Goal: Task Accomplishment & Management: Manage account settings

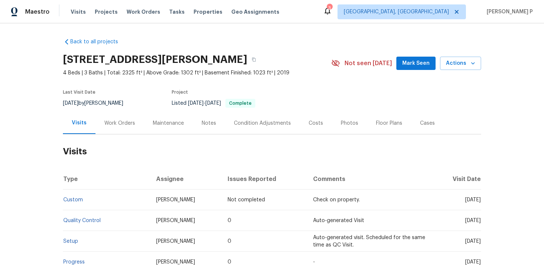
click at [124, 124] on div "Work Orders" at bounding box center [119, 122] width 31 height 7
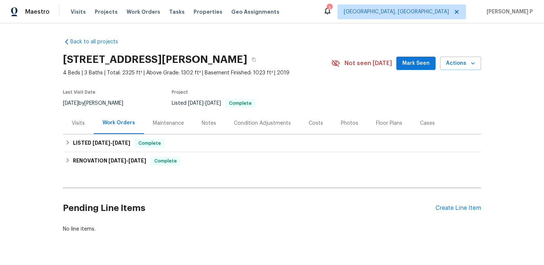
scroll to position [18, 0]
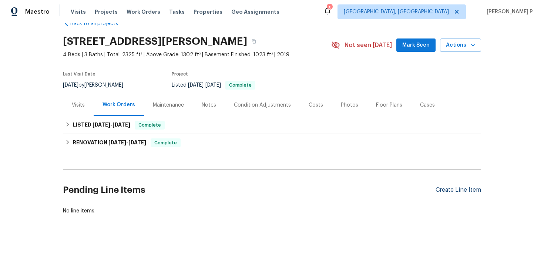
click at [457, 190] on div "Create Line Item" at bounding box center [457, 189] width 45 height 7
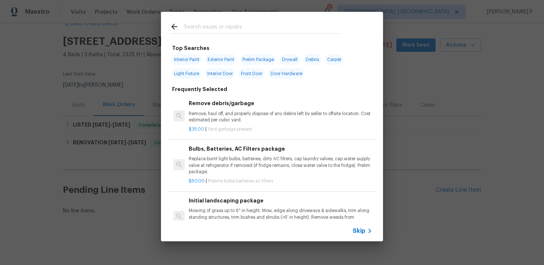
click at [357, 231] on span "Skip" at bounding box center [358, 230] width 13 height 7
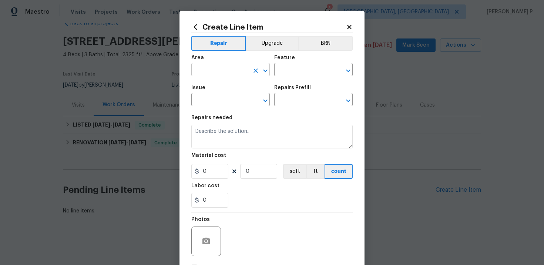
click at [234, 72] on input "text" at bounding box center [220, 70] width 58 height 11
click at [218, 89] on li "Kitchen" at bounding box center [230, 87] width 78 height 12
type input "Kitchen"
click at [287, 72] on input "text" at bounding box center [303, 70] width 58 height 11
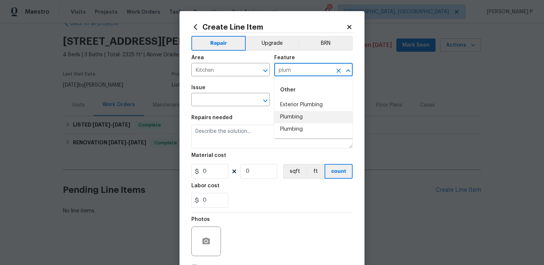
click at [288, 121] on li "Plumbing" at bounding box center [313, 117] width 78 height 12
type input "Plumbing"
click at [242, 100] on input "text" at bounding box center [220, 100] width 58 height 11
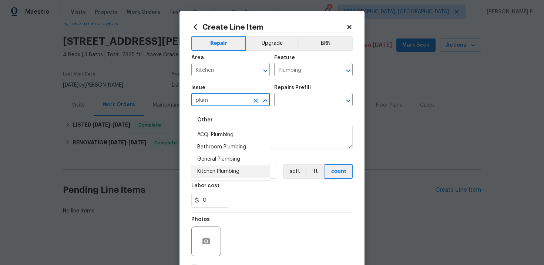
click at [217, 172] on li "Kitchen Plumbing" at bounding box center [230, 171] width 78 height 12
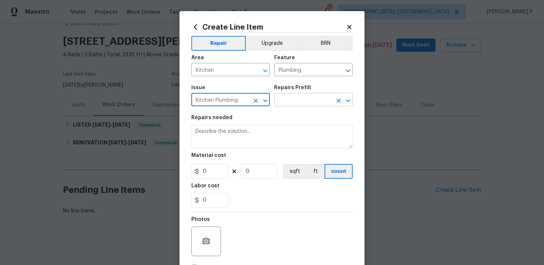
type input "Kitchen Plumbing"
click at [300, 101] on input "text" at bounding box center [303, 100] width 58 height 11
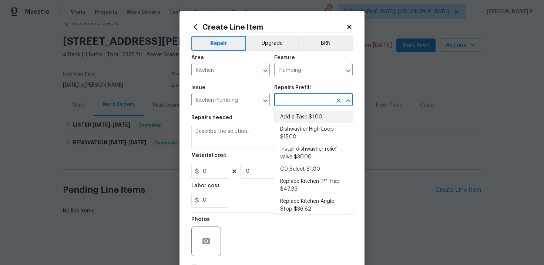
click at [298, 121] on li "Add a Task $1.00" at bounding box center [313, 117] width 78 height 12
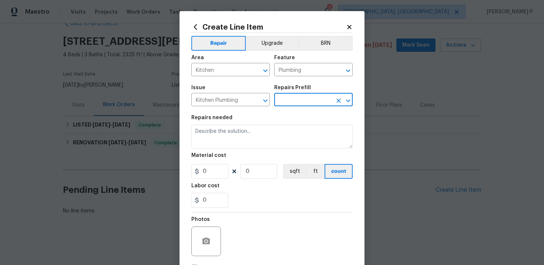
type input "Add a Task $1.00"
type textarea "HPM to detail"
type input "1"
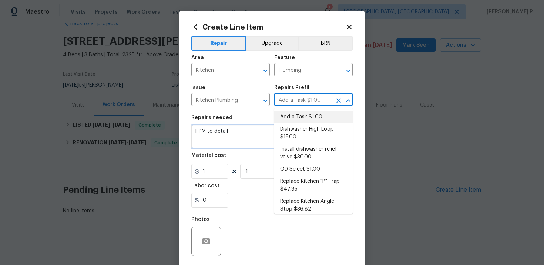
click at [243, 136] on textarea "HPM to detail" at bounding box center [271, 137] width 161 height 24
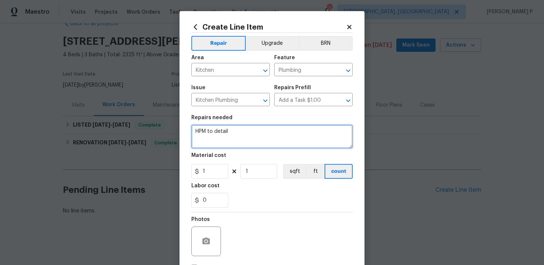
click at [243, 136] on textarea "HPM to detail" at bounding box center [271, 137] width 161 height 24
paste textarea "#lwoleak Received feedback caller visited the property today and noticed that t…"
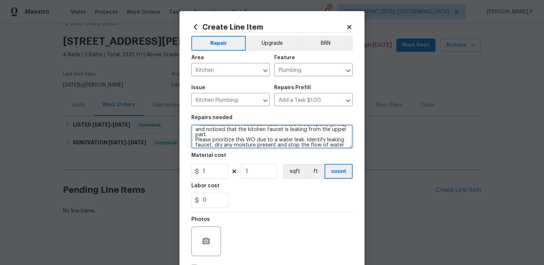
scroll to position [0, 0]
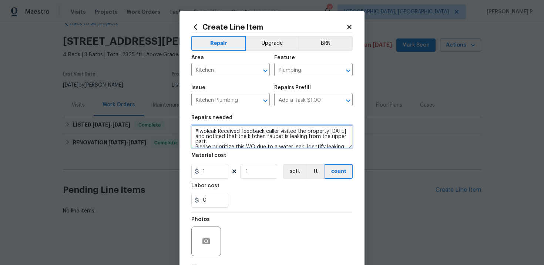
drag, startPoint x: 266, startPoint y: 132, endPoint x: 225, endPoint y: 138, distance: 40.8
click at [225, 138] on textarea "#lwoleak Received feedback caller visited the property today and noticed that t…" at bounding box center [271, 137] width 161 height 24
click at [194, 140] on textarea "#lwoleak Received feedback that the kitchen faucet is leaking from the upper pa…" at bounding box center [271, 137] width 161 height 24
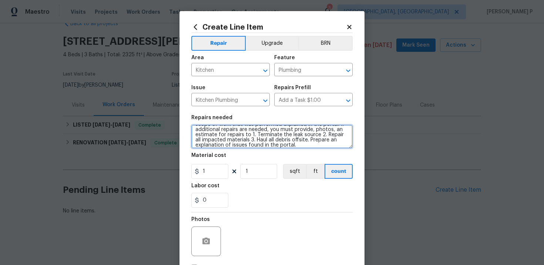
scroll to position [47, 0]
type textarea "#lwoleak Received feedback that the kitchen faucet is leaking from the upper pa…"
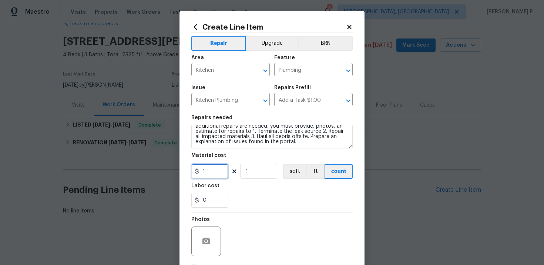
click at [213, 176] on input "1" at bounding box center [209, 171] width 37 height 15
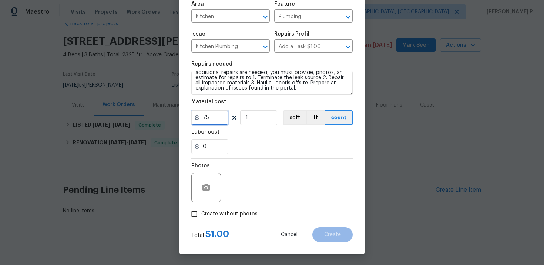
type input "75"
click at [195, 211] on input "Create without photos" at bounding box center [194, 214] width 14 height 14
checkbox input "true"
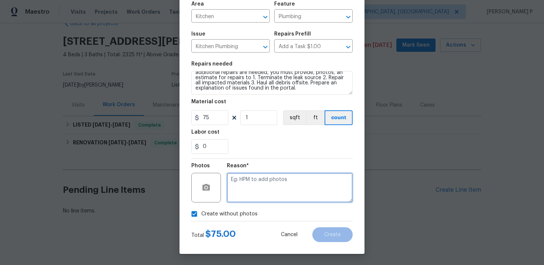
click at [247, 188] on textarea at bounding box center [290, 188] width 126 height 30
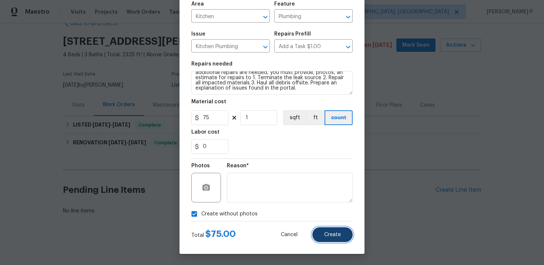
click at [338, 234] on span "Create" at bounding box center [332, 235] width 17 height 6
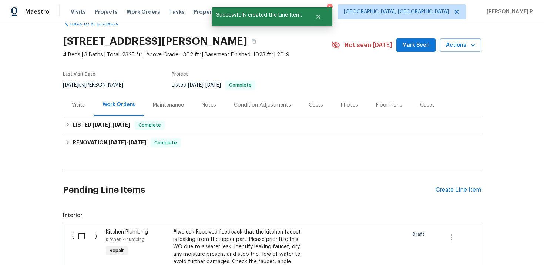
click at [82, 236] on input "checkbox" at bounding box center [84, 236] width 21 height 16
checkbox input "true"
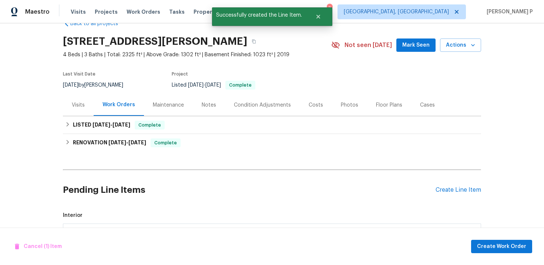
scroll to position [228, 0]
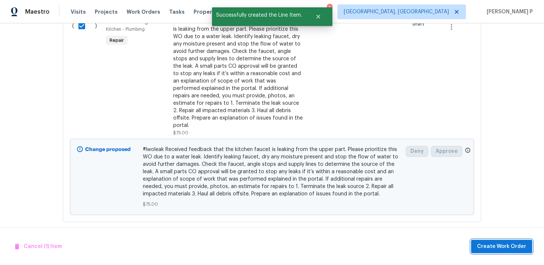
click at [493, 247] on span "Create Work Order" at bounding box center [501, 246] width 49 height 9
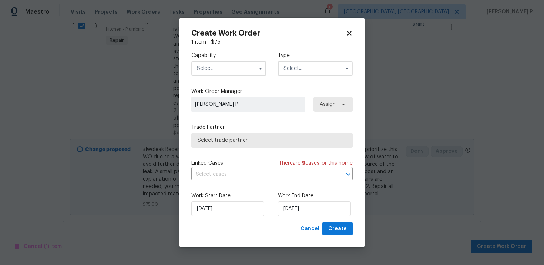
click at [301, 68] on input "text" at bounding box center [315, 68] width 75 height 15
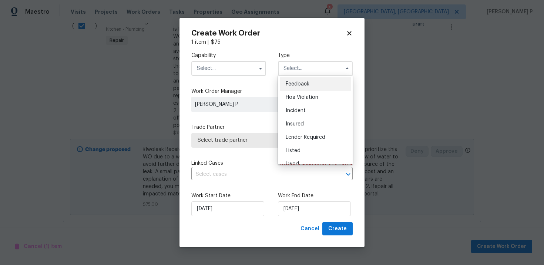
click at [298, 81] on div "Feedback" at bounding box center [315, 83] width 71 height 13
type input "Feedback"
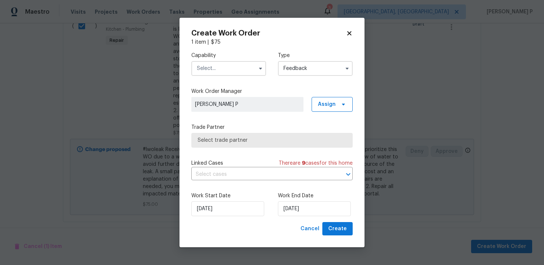
click at [234, 65] on input "text" at bounding box center [228, 68] width 75 height 15
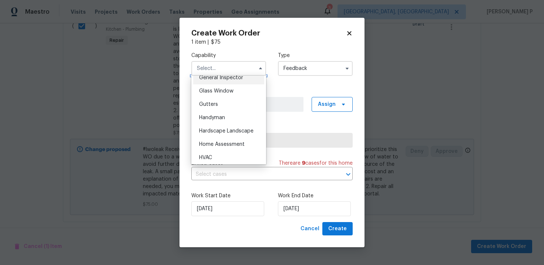
scroll to position [384, 0]
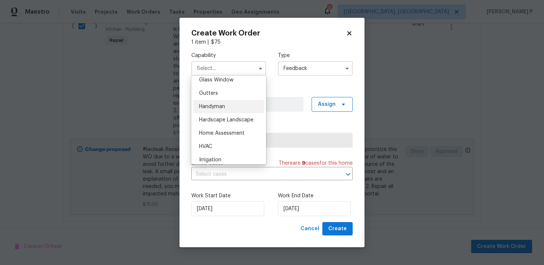
click at [216, 109] on span "Handyman" at bounding box center [212, 106] width 26 height 5
type input "Handyman"
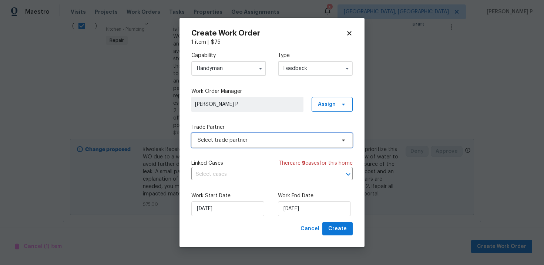
click at [223, 143] on span "Select trade partner" at bounding box center [271, 140] width 161 height 15
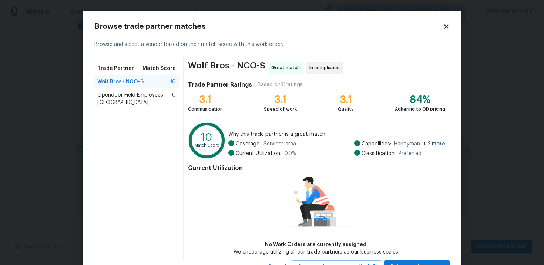
scroll to position [31, 0]
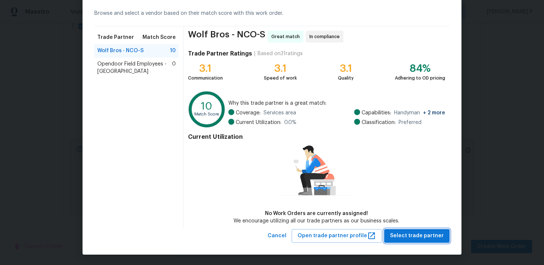
click at [420, 233] on span "Select trade partner" at bounding box center [417, 235] width 54 height 9
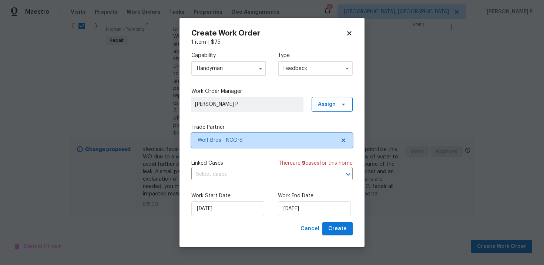
scroll to position [0, 0]
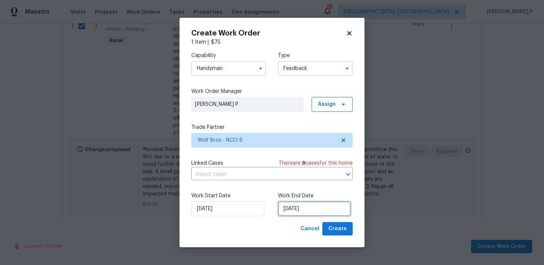
click at [285, 207] on input "[DATE]" at bounding box center [314, 208] width 73 height 15
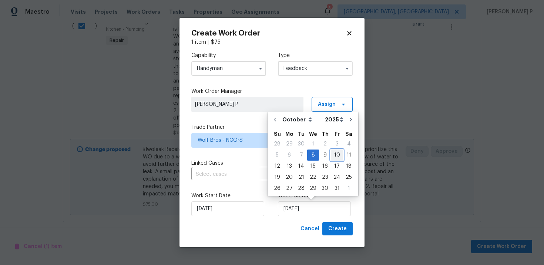
click at [338, 153] on div "10" at bounding box center [337, 155] width 12 height 10
type input "10/10/2025"
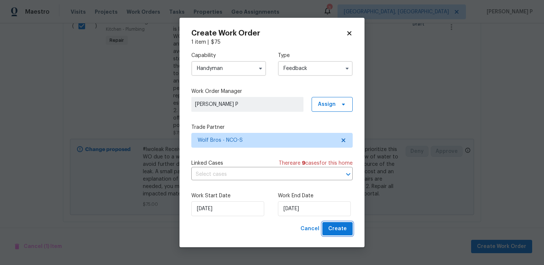
click at [339, 229] on span "Create" at bounding box center [337, 228] width 18 height 9
checkbox input "false"
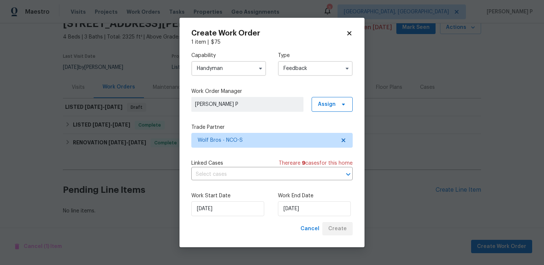
scroll to position [36, 0]
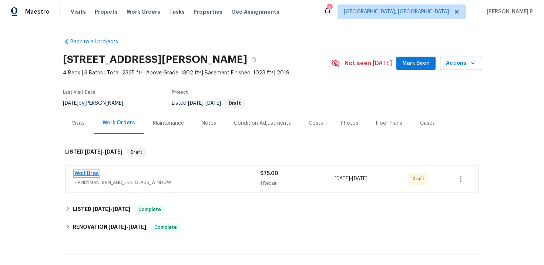
click at [85, 171] on link "Wolf Bros" at bounding box center [86, 173] width 24 height 5
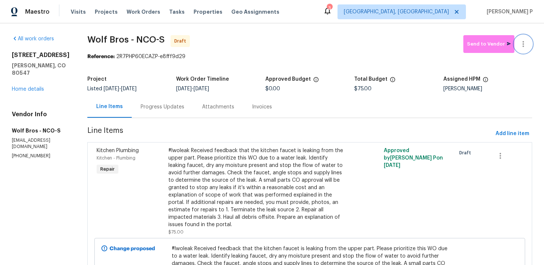
click at [523, 40] on icon "button" at bounding box center [522, 44] width 9 height 9
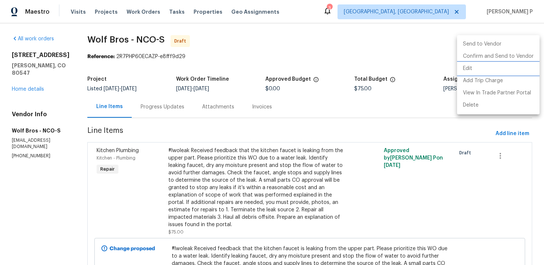
click at [468, 68] on li "Edit" at bounding box center [498, 68] width 82 height 12
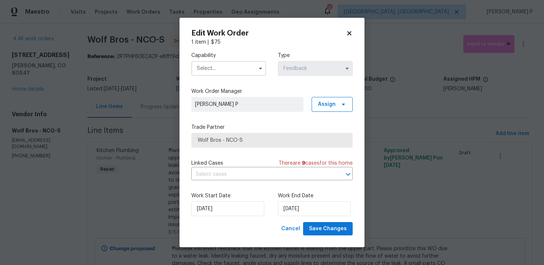
click at [220, 72] on input "text" at bounding box center [228, 68] width 75 height 15
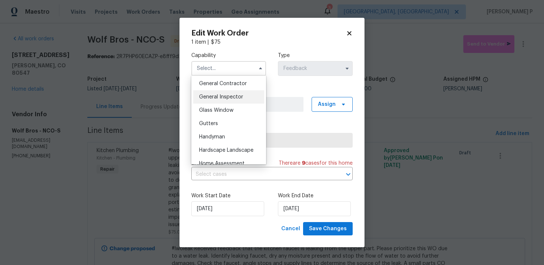
scroll to position [363, 0]
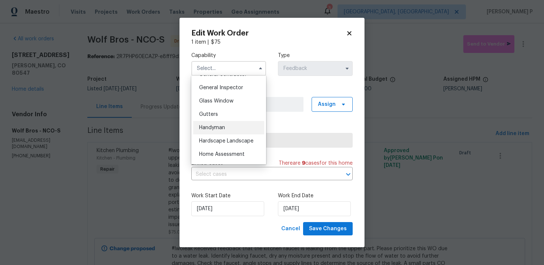
click at [212, 124] on div "Handyman" at bounding box center [228, 127] width 71 height 13
type input "Handyman"
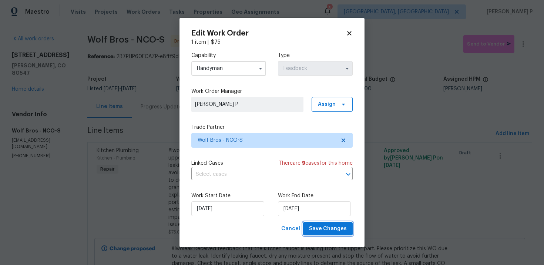
click at [322, 227] on span "Save Changes" at bounding box center [328, 228] width 38 height 9
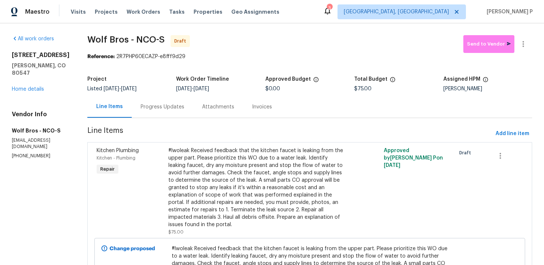
click at [152, 115] on div "Progress Updates" at bounding box center [162, 107] width 61 height 22
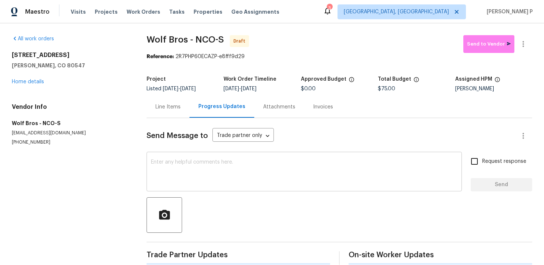
click at [158, 163] on textarea at bounding box center [304, 172] width 306 height 26
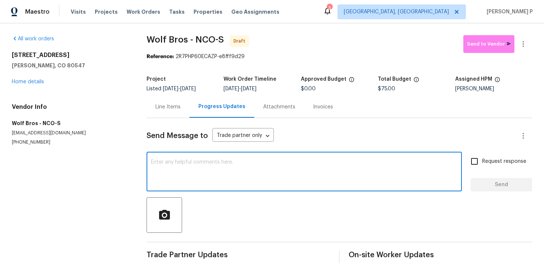
paste textarea "Hi, this is [PERSON_NAME] with Opendoor. I’m confirming you received the WO for…"
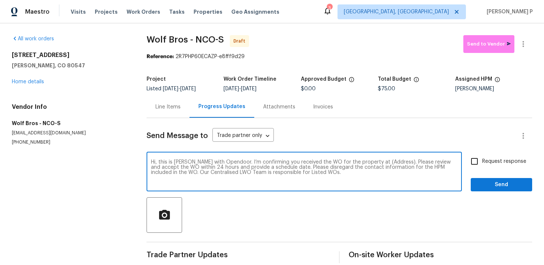
drag, startPoint x: 369, startPoint y: 162, endPoint x: 375, endPoint y: 161, distance: 5.6
click at [375, 161] on textarea "Hi, this is Ramyasri with Opendoor. I’m confirming you received the WO for the …" at bounding box center [304, 172] width 306 height 26
click at [372, 162] on textarea "Hi, this is Ramyasri with Opendoor. I’m confirming you received the WO for the …" at bounding box center [304, 172] width 306 height 26
drag, startPoint x: 370, startPoint y: 162, endPoint x: 394, endPoint y: 160, distance: 23.7
click at [394, 161] on textarea "Hi, this is Ramyasri with Opendoor. I’m confirming you received the WO for the …" at bounding box center [304, 172] width 306 height 26
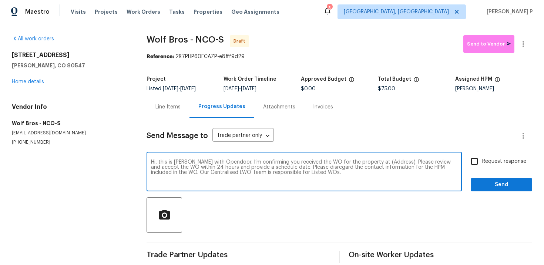
paste textarea "5510 Homeward Dr, Timnath, CO 80547"
type textarea "Hi, this is Ramyasri with Opendoor. I’m confirming you received the WO for the …"
click at [504, 164] on span "Request response" at bounding box center [504, 162] width 44 height 8
click at [482, 164] on input "Request response" at bounding box center [474, 161] width 16 height 16
checkbox input "true"
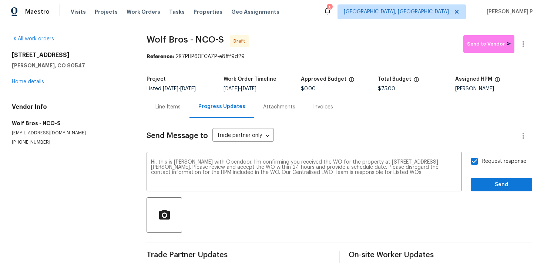
click at [502, 177] on div "Request response Send" at bounding box center [500, 172] width 61 height 38
click at [501, 190] on button "Send" at bounding box center [500, 185] width 61 height 14
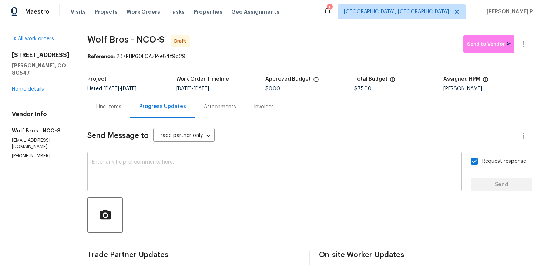
click at [215, 173] on textarea at bounding box center [274, 172] width 365 height 26
paste textarea "Attention All Work Orders must include before-photos (both close-up and wide-an…"
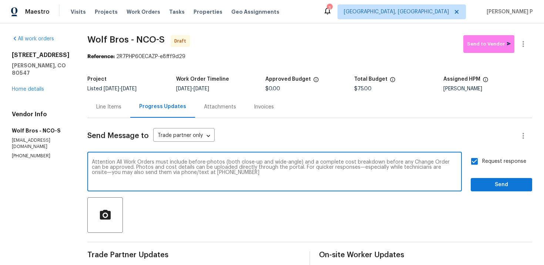
type textarea "Attention All Work Orders must include before-photos (both close-up and wide-an…"
click at [477, 189] on button "Send" at bounding box center [500, 185] width 61 height 14
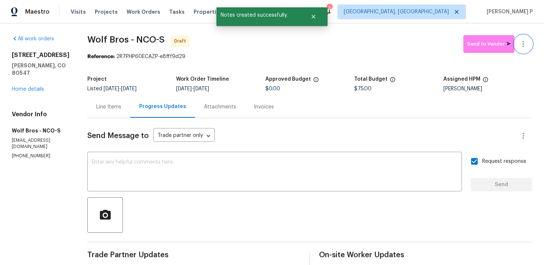
click at [528, 40] on button "button" at bounding box center [523, 44] width 18 height 18
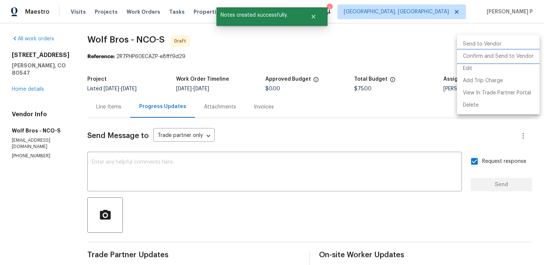
click at [504, 54] on li "Confirm and Send to Vendor" at bounding box center [498, 56] width 82 height 12
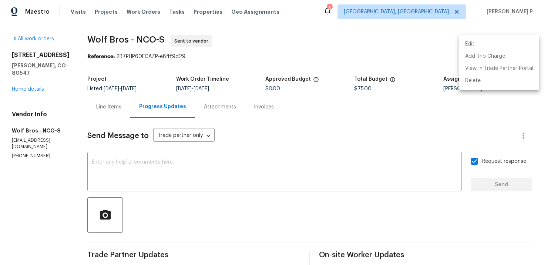
click at [101, 37] on div at bounding box center [272, 132] width 544 height 265
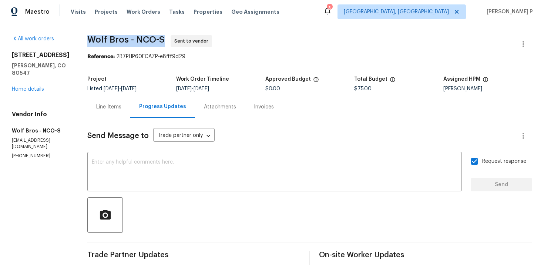
drag, startPoint x: 82, startPoint y: 40, endPoint x: 161, endPoint y: 39, distance: 78.4
click at [161, 39] on div "All work orders 5510 Homeward Dr Timnath, CO 80547 Home details Vendor Info Wol…" at bounding box center [272, 207] width 544 height 368
copy span "Wolf Bros - NCO-S"
click at [121, 64] on section "Wolf Bros - NCO-S Sent to vendor Reference: 2R7PHP60ECAZP-e8fff9d29 Project Lis…" at bounding box center [309, 207] width 445 height 345
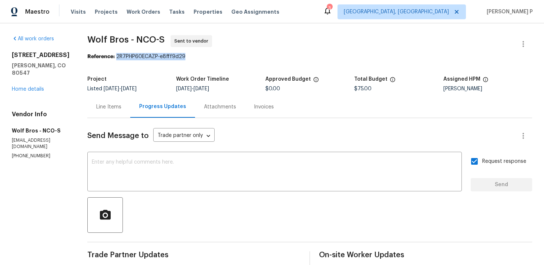
drag, startPoint x: 114, startPoint y: 57, endPoint x: 204, endPoint y: 57, distance: 90.2
click at [202, 57] on div "Reference: 2R7PHP60ECAZP-e8fff9d29" at bounding box center [309, 56] width 445 height 7
copy div "2R7PHP60ECAZP-e8fff9d29"
click at [108, 65] on section "Wolf Bros - NCO-S Sent to vendor Reference: 2R7PHP60ECAZP-e8fff9d29 Project Lis…" at bounding box center [309, 207] width 445 height 345
click at [87, 36] on span "Wolf Bros - NCO-S" at bounding box center [125, 39] width 77 height 9
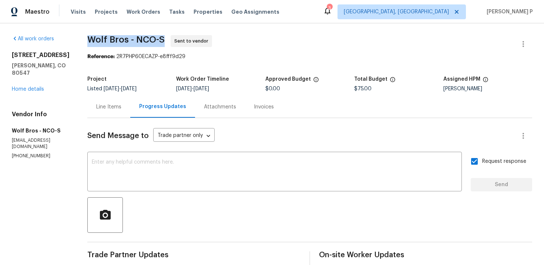
drag, startPoint x: 85, startPoint y: 36, endPoint x: 161, endPoint y: 39, distance: 75.9
click at [161, 39] on span "Wolf Bros - NCO-S" at bounding box center [125, 39] width 77 height 9
copy span "Wolf Bros - NCO-S"
click at [111, 103] on div "Line Items" at bounding box center [108, 106] width 25 height 7
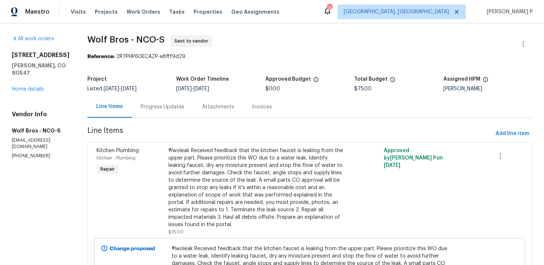
scroll to position [77, 0]
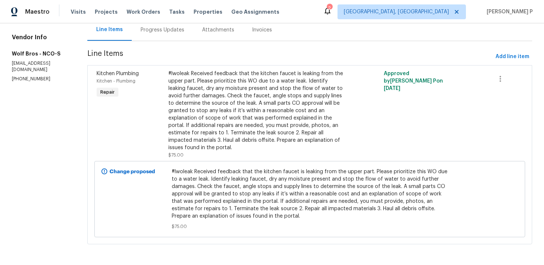
drag, startPoint x: 167, startPoint y: 172, endPoint x: 175, endPoint y: 183, distance: 14.2
click at [175, 183] on span "#lwoleak Received feedback that the kitchen faucet is leaking from the upper pa…" at bounding box center [310, 194] width 276 height 52
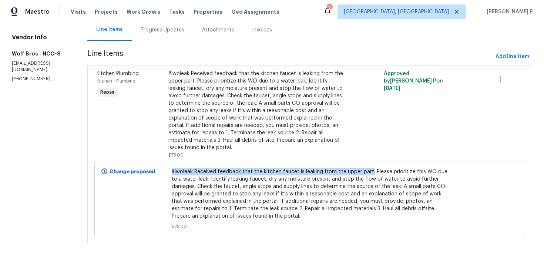
drag, startPoint x: 165, startPoint y: 171, endPoint x: 365, endPoint y: 169, distance: 199.3
click at [365, 169] on div "#lwoleak Received feedback that the kitchen faucet is leaking from the upper pa…" at bounding box center [309, 199] width 281 height 67
copy span "#lwoleak Received feedback that the kitchen faucet is leaking from the upper pa…"
click at [162, 58] on span "Line Items" at bounding box center [289, 57] width 405 height 14
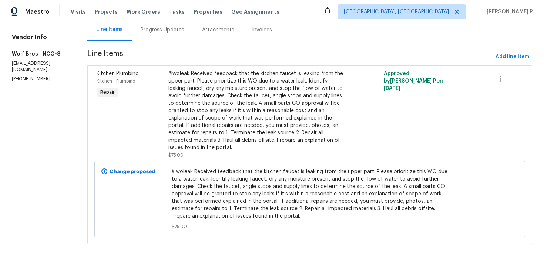
scroll to position [0, 0]
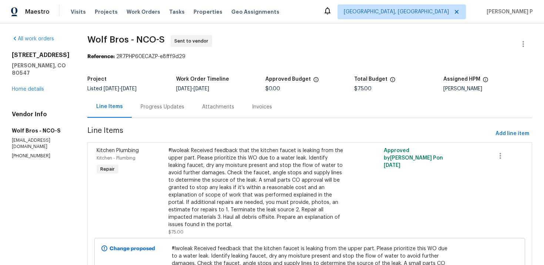
click at [109, 57] on div "Reference: 2R7PHP60ECAZP-e8fff9d29" at bounding box center [309, 56] width 445 height 7
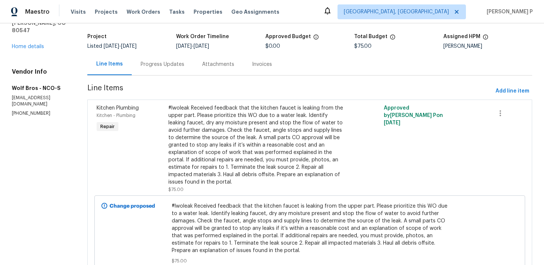
scroll to position [77, 0]
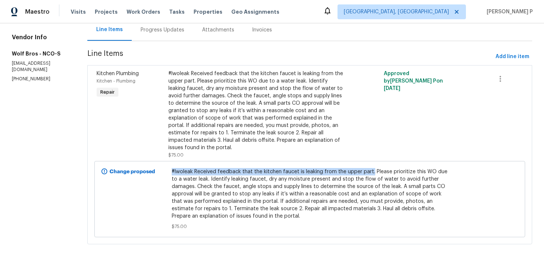
drag, startPoint x: 165, startPoint y: 172, endPoint x: 365, endPoint y: 169, distance: 200.1
click at [365, 169] on div "#lwoleak Received feedback that the kitchen faucet is leaking from the upper pa…" at bounding box center [309, 199] width 281 height 67
copy span "#lwoleak Received feedback that the kitchen faucet is leaking from the upper pa…"
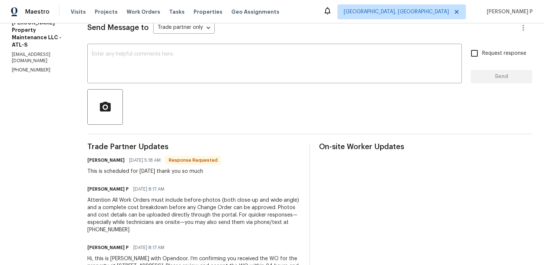
scroll to position [91, 0]
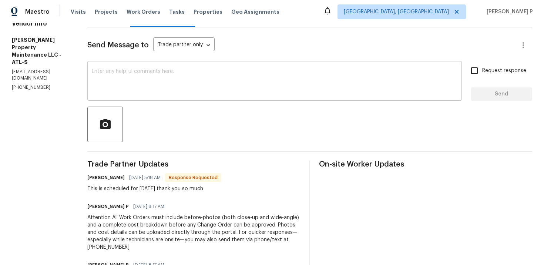
click at [156, 88] on textarea at bounding box center [274, 82] width 365 height 26
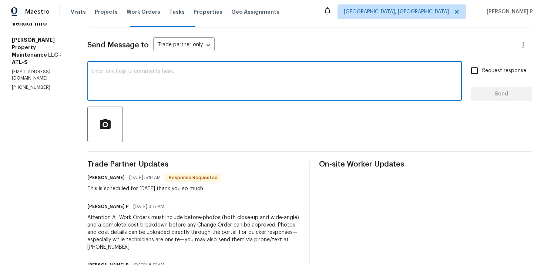
paste textarea "Thank you for accepting the work order and providing the scheduled date."
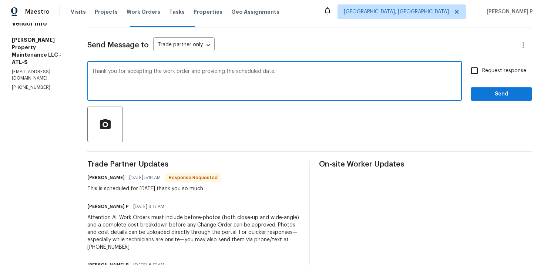
type textarea "Thank you for accepting the work order and providing the scheduled date."
click at [509, 72] on span "Request response" at bounding box center [504, 71] width 44 height 8
click at [482, 72] on input "Request response" at bounding box center [474, 71] width 16 height 16
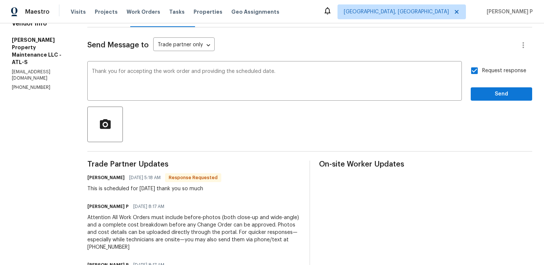
click at [495, 69] on span "Request response" at bounding box center [504, 71] width 44 height 8
click at [482, 69] on input "Request response" at bounding box center [474, 71] width 16 height 16
checkbox input "false"
click at [494, 88] on button "Send" at bounding box center [500, 94] width 61 height 14
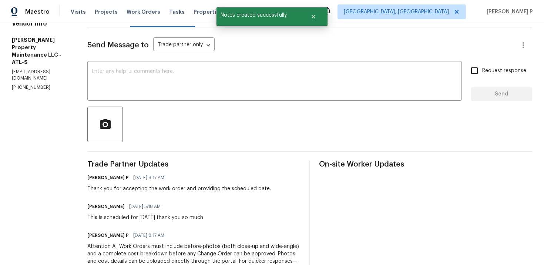
scroll to position [147, 0]
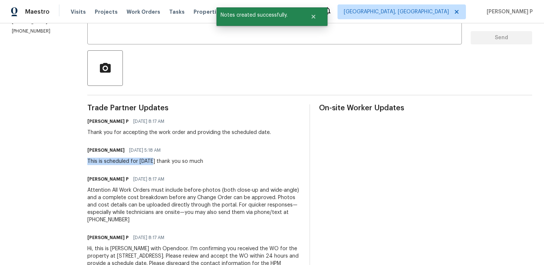
drag, startPoint x: 89, startPoint y: 162, endPoint x: 153, endPoint y: 162, distance: 64.3
click at [153, 162] on div "This is scheduled for today thank you so much" at bounding box center [145, 161] width 116 height 7
copy div "This is scheduled for today"
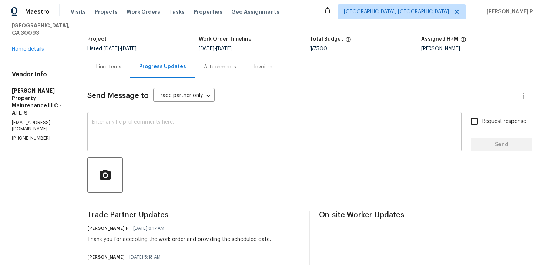
scroll to position [0, 0]
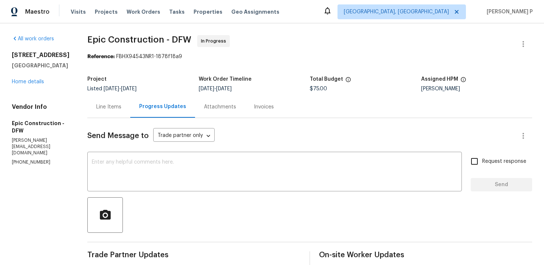
click at [177, 152] on div "Send Message to Trade partner only Trade partner only ​ x ​ Request response Se…" at bounding box center [309, 245] width 445 height 254
click at [177, 175] on textarea at bounding box center [274, 172] width 365 height 26
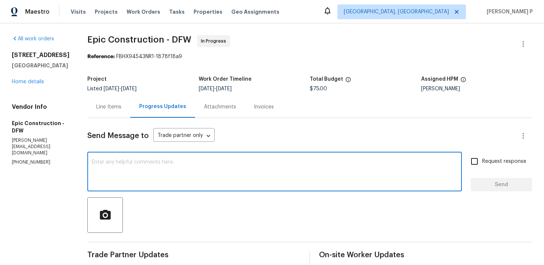
paste textarea "Thank you for accepting the work order. Could you please provide us with an upd…"
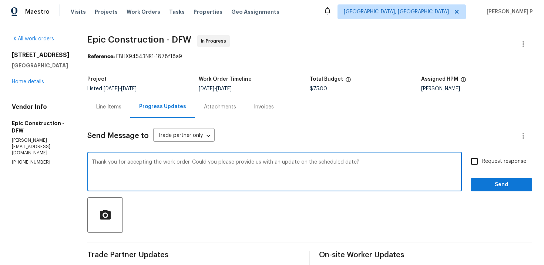
type textarea "Thank you for accepting the work order. Could you please provide us with an upd…"
click at [480, 154] on input "Request response" at bounding box center [474, 161] width 16 height 16
checkbox input "true"
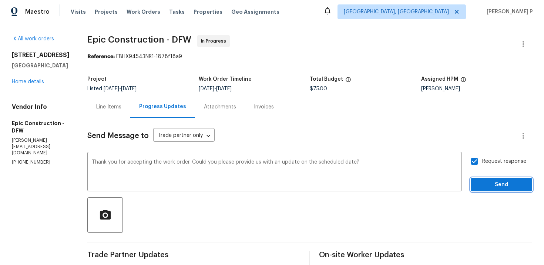
click at [495, 178] on button "Send" at bounding box center [500, 185] width 61 height 14
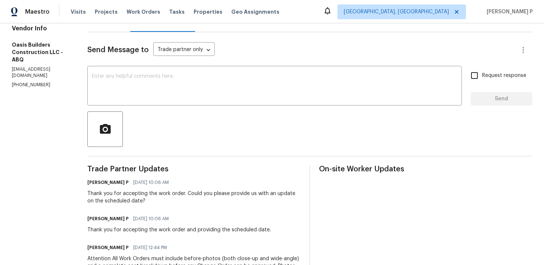
scroll to position [40, 0]
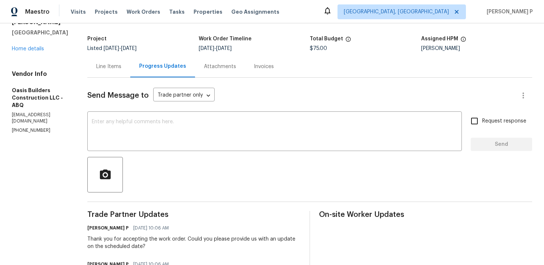
click at [48, 127] on p "[PHONE_NUMBER]" at bounding box center [41, 130] width 58 height 6
drag, startPoint x: 45, startPoint y: 118, endPoint x: 4, endPoint y: 118, distance: 41.8
click at [4, 118] on div "All work orders [STREET_ADDRESS][PERSON_NAME] Home details Vendor Info Oasis Bu…" at bounding box center [272, 199] width 544 height 433
copy p "(505) 908-7259"
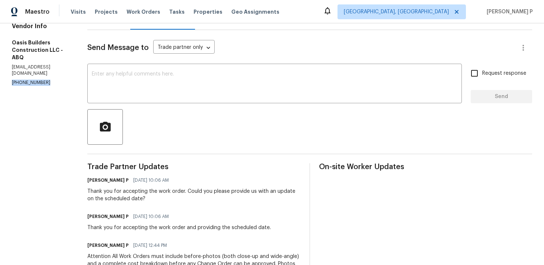
scroll to position [185, 0]
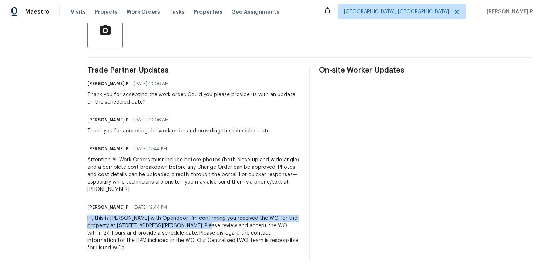
drag, startPoint x: 87, startPoint y: 216, endPoint x: 193, endPoint y: 223, distance: 106.3
click at [193, 223] on div "Hi, this is Ramyasri with Opendoor. I’m confirming you received the WO for the …" at bounding box center [193, 232] width 213 height 37
copy div "Hi, this is Ramyasri with Opendoor. I’m confirming you received the WO for the …"
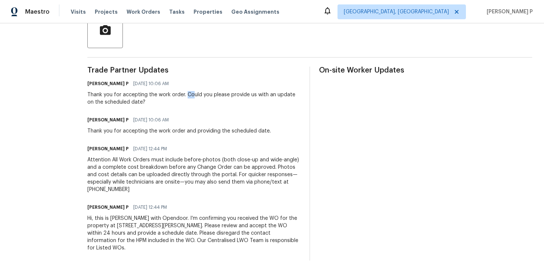
drag, startPoint x: 186, startPoint y: 94, endPoint x: 191, endPoint y: 100, distance: 8.7
click at [191, 100] on div "Thank you for accepting the work order. Could you please provide us with an upd…" at bounding box center [193, 98] width 213 height 15
copy div "Could you please provide us with an update on the scheduled date?"
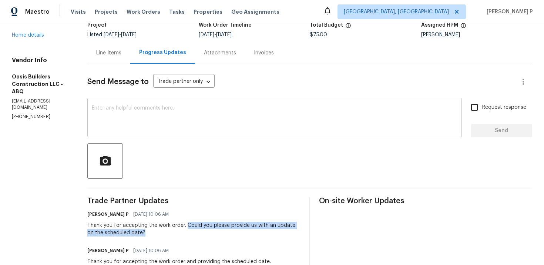
scroll to position [42, 0]
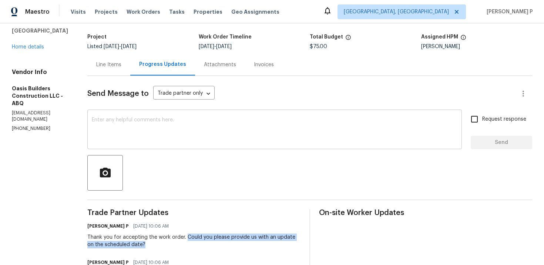
click at [161, 128] on textarea at bounding box center [274, 130] width 365 height 26
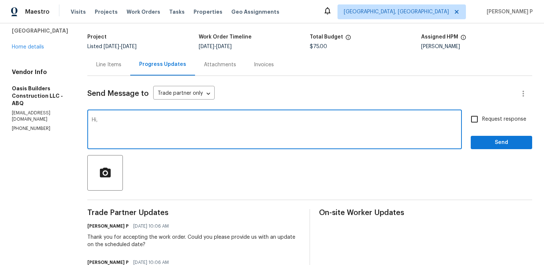
paste textarea "We tried reaching out to you via text to ask for an update on the scheduled dat…"
type textarea "Hi, We tried reaching out to you via text to ask for an update on the scheduled…"
click at [482, 119] on input "Request response" at bounding box center [474, 119] width 16 height 16
checkbox input "true"
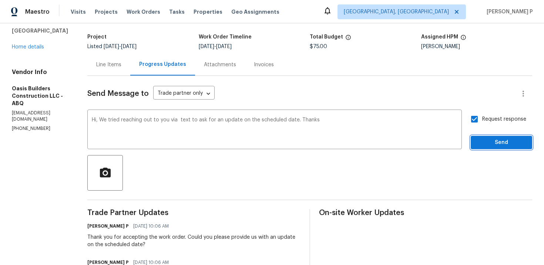
click at [484, 140] on span "Send" at bounding box center [501, 142] width 50 height 9
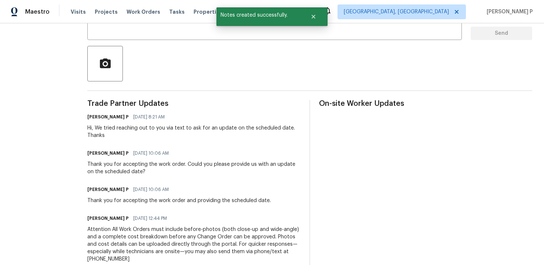
scroll to position [0, 0]
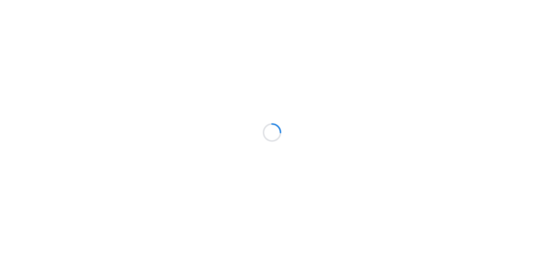
click at [241, 129] on div at bounding box center [272, 132] width 544 height 265
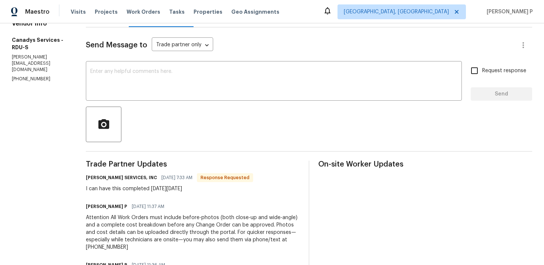
scroll to position [84, 0]
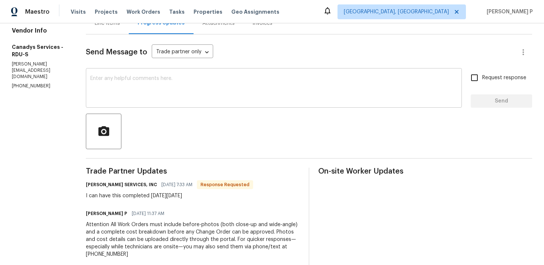
click at [161, 87] on textarea at bounding box center [273, 89] width 367 height 26
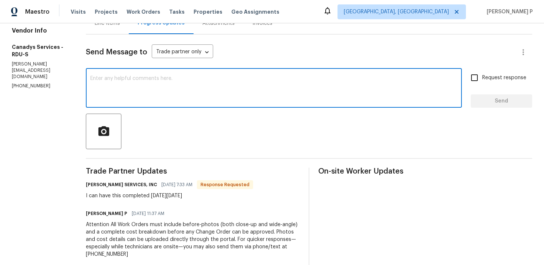
paste textarea "Thank you for accepting the work order and providing the scheduled date."
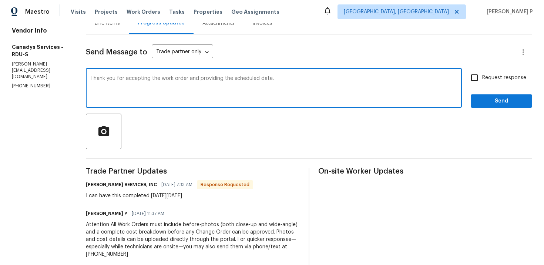
type textarea "Thank you for accepting the work order and providing the scheduled date."
click at [484, 101] on span "Send" at bounding box center [501, 101] width 50 height 9
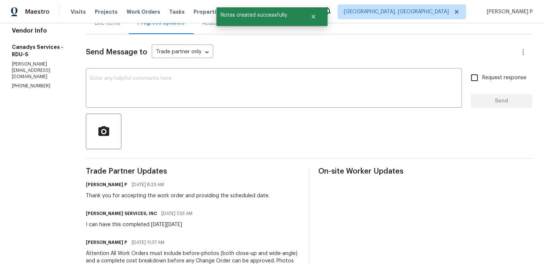
drag, startPoint x: 97, startPoint y: 224, endPoint x: 203, endPoint y: 225, distance: 106.1
click at [197, 224] on div "I can have this completed [DATE][DATE]" at bounding box center [141, 224] width 111 height 7
copy div "I can have this completed [DATE][DATE]"
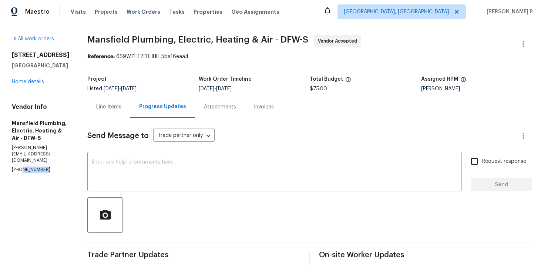
drag, startPoint x: 46, startPoint y: 151, endPoint x: 11, endPoint y: 151, distance: 34.4
click at [12, 166] on p "[PHONE_NUMBER]" at bounding box center [41, 169] width 58 height 6
copy p "[PHONE_NUMBER]"
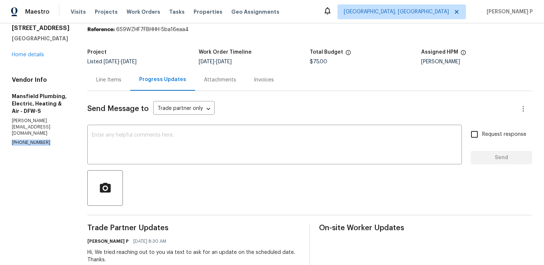
scroll to position [18, 0]
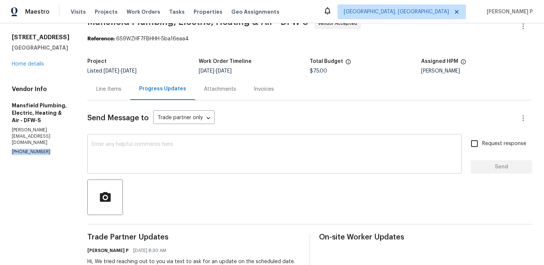
click at [196, 155] on textarea at bounding box center [274, 155] width 365 height 26
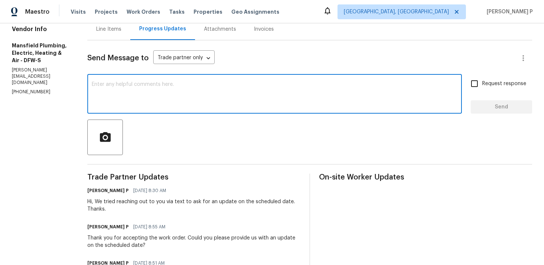
scroll to position [84, 0]
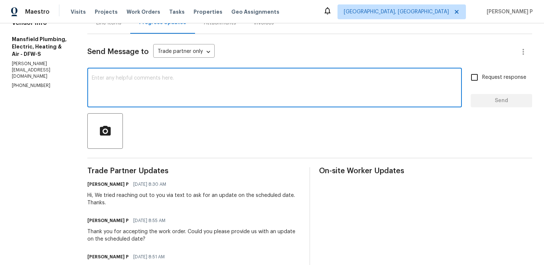
click at [178, 95] on textarea at bounding box center [274, 88] width 365 height 26
paste textarea "We tried reaching out to you via call and left a voicemail requesting an update…"
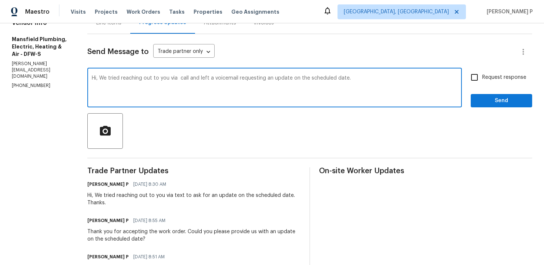
click at [196, 75] on textarea "Hi, We tried reaching out to you via call and left a voicemail requesting an up…" at bounding box center [274, 88] width 365 height 26
click at [197, 77] on textarea "Hi, We tried reaching out to you via call and left a voicemail requesting an up…" at bounding box center [274, 88] width 365 height 26
click at [378, 75] on textarea "Hi, We tried reaching out to you via call and left a voicemail requesting an up…" at bounding box center [274, 88] width 365 height 26
click at [377, 81] on textarea "Hi, We tried reaching out to you via call and left a voicemail requesting an up…" at bounding box center [274, 88] width 365 height 26
click at [363, 77] on textarea "Hi, We tried reaching out to you via call and left a voicemail requesting an up…" at bounding box center [274, 88] width 365 height 26
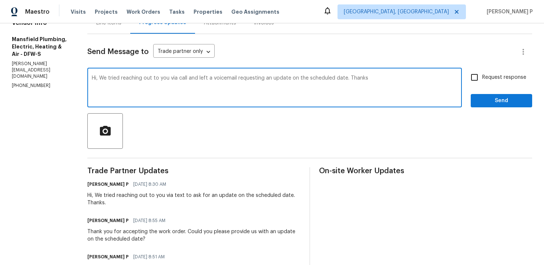
type textarea "Hi, We tried reaching out to you via call and left a voicemail requesting an up…"
click at [491, 80] on span "Request response" at bounding box center [504, 78] width 44 height 8
click at [482, 80] on input "Request response" at bounding box center [474, 78] width 16 height 16
checkbox input "true"
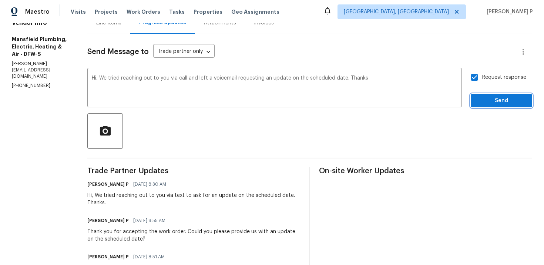
click at [487, 102] on span "Send" at bounding box center [501, 100] width 50 height 9
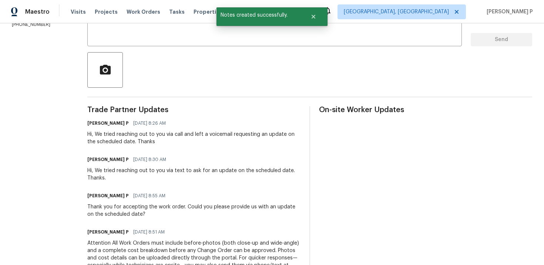
scroll to position [149, 0]
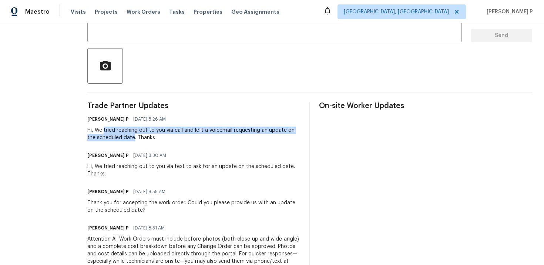
drag, startPoint x: 122, startPoint y: 130, endPoint x: 152, endPoint y: 138, distance: 31.4
click at [152, 138] on div "Hi, We tried reaching out to you via call and left a voicemail requesting an up…" at bounding box center [193, 133] width 213 height 15
copy div "tried reaching out to you via call and left a voicemail requesting an update on…"
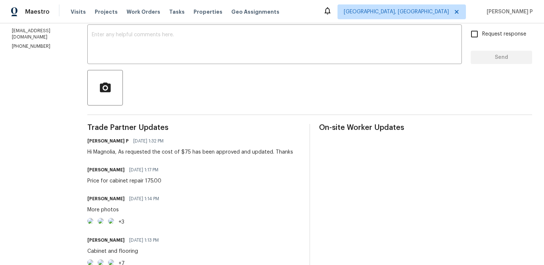
scroll to position [129, 0]
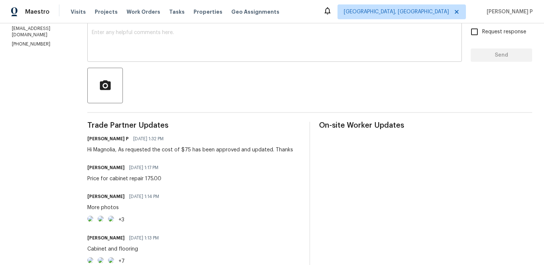
click at [171, 42] on textarea at bounding box center [274, 43] width 365 height 26
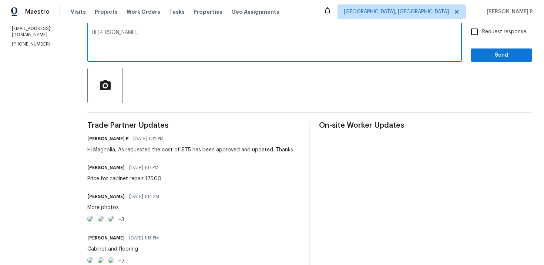
click at [122, 31] on textarea "Hi Mognolia," at bounding box center [274, 43] width 365 height 26
click at [159, 38] on textarea "Hi Magnolia," at bounding box center [274, 43] width 365 height 26
paste textarea "Could you please update us on the status of the work order?"
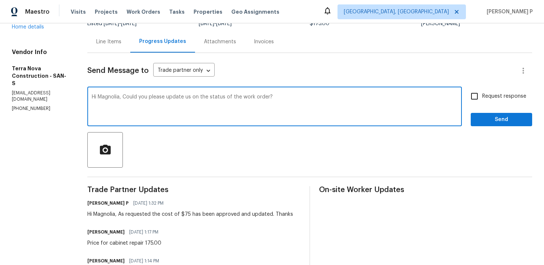
scroll to position [55, 0]
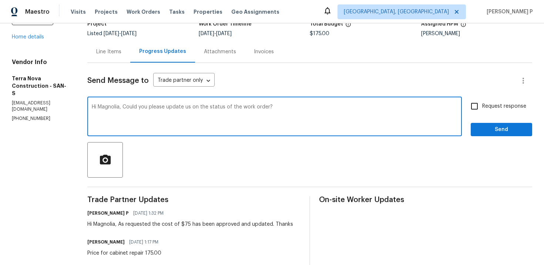
type textarea "Hi Magnolia, Could you please update us on the status of the work order?"
click at [476, 111] on input "Request response" at bounding box center [474, 106] width 16 height 16
checkbox input "true"
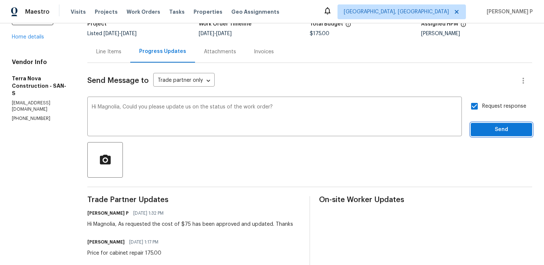
click at [484, 123] on button "Send" at bounding box center [500, 130] width 61 height 14
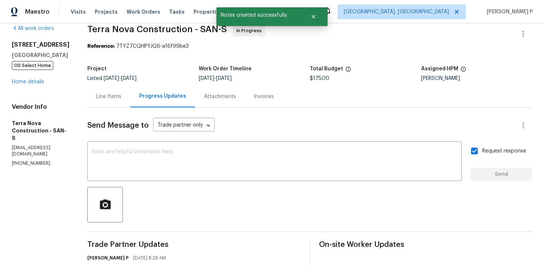
scroll to position [0, 0]
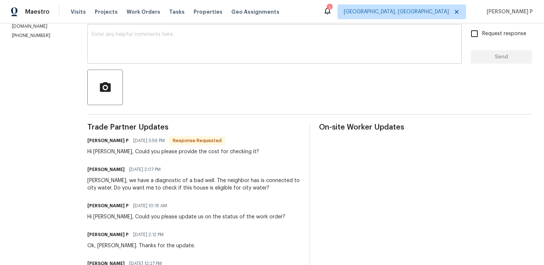
scroll to position [128, 0]
click at [214, 188] on div "[PERSON_NAME], we have a diagnostic of a bad well. The neighbor has is connecte…" at bounding box center [193, 183] width 213 height 15
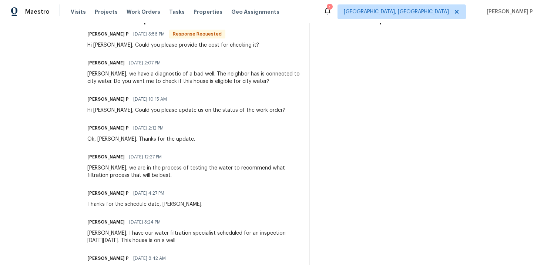
scroll to position [0, 0]
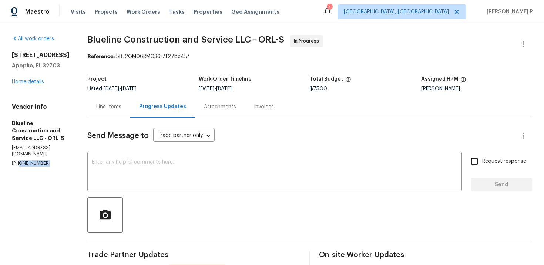
drag, startPoint x: 51, startPoint y: 150, endPoint x: 0, endPoint y: 150, distance: 51.4
copy p "[PHONE_NUMBER]"
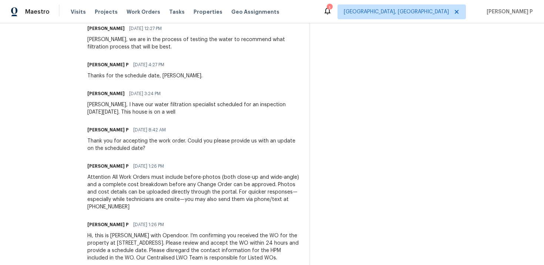
scroll to position [387, 0]
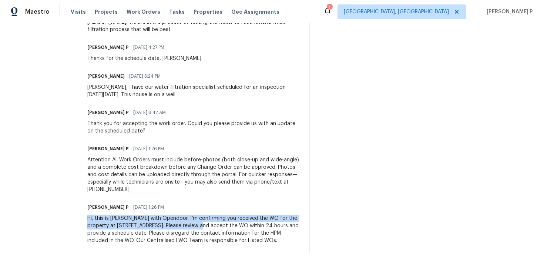
drag, startPoint x: 99, startPoint y: 210, endPoint x: 233, endPoint y: 215, distance: 134.3
copy div "Hi, this is [PERSON_NAME] with Opendoor. I’m confirming you received the WO for…"
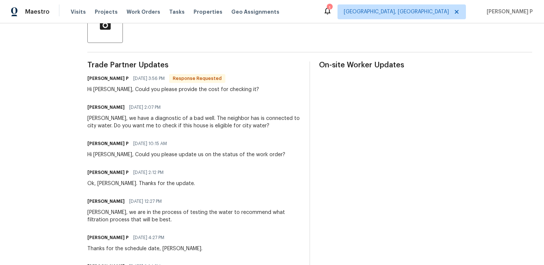
scroll to position [154, 0]
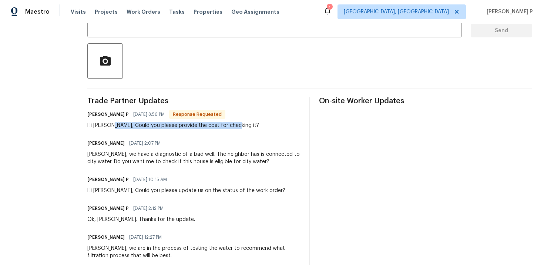
drag, startPoint x: 122, startPoint y: 125, endPoint x: 256, endPoint y: 124, distance: 134.6
click at [256, 124] on div "[PERSON_NAME] P [DATE] 3:56 PM Response Requested Hi [PERSON_NAME], Could you p…" at bounding box center [193, 119] width 213 height 20
copy div "Could you please provide the cost for checking it?"
drag, startPoint x: 216, startPoint y: 161, endPoint x: 265, endPoint y: 162, distance: 48.8
click at [265, 162] on div "[PERSON_NAME], we have a diagnostic of a bad well. The neighbor has is connecte…" at bounding box center [193, 158] width 213 height 15
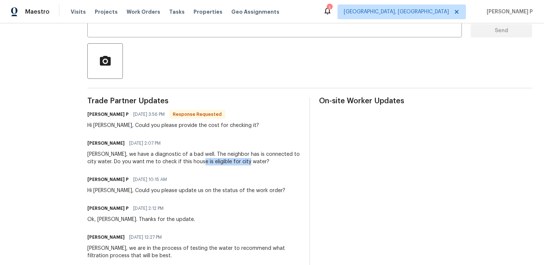
copy div "eligible for city wate"
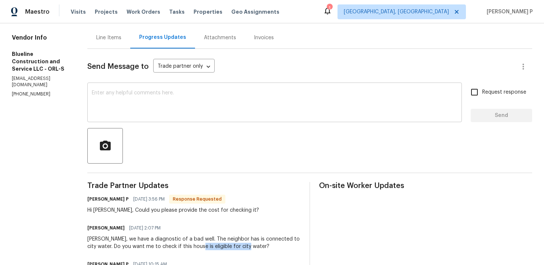
click at [206, 100] on textarea at bounding box center [274, 103] width 365 height 26
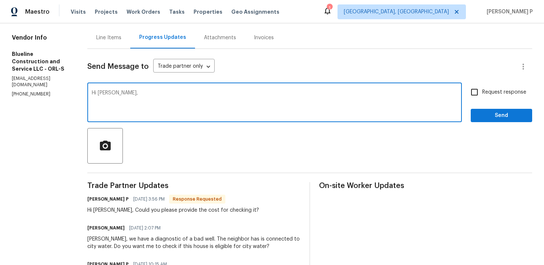
paste textarea "eligible for city wate"
drag, startPoint x: 180, startPoint y: 94, endPoint x: 127, endPoint y: 93, distance: 52.5
click at [127, 93] on textarea "Hi Chris, eligible for city wate" at bounding box center [274, 103] width 365 height 26
paste textarea "We tried reaching out to you via text to ask for an update on the"
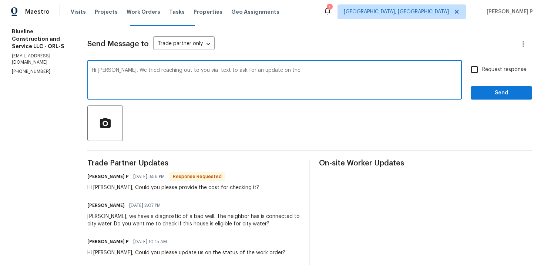
scroll to position [104, 0]
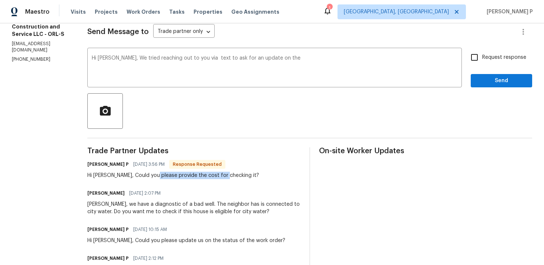
drag, startPoint x: 166, startPoint y: 175, endPoint x: 237, endPoint y: 174, distance: 71.0
click at [237, 174] on div "Hi [PERSON_NAME], Could you please provide the cost for checking it?" at bounding box center [173, 175] width 172 height 7
copy div "provide the cost for checking"
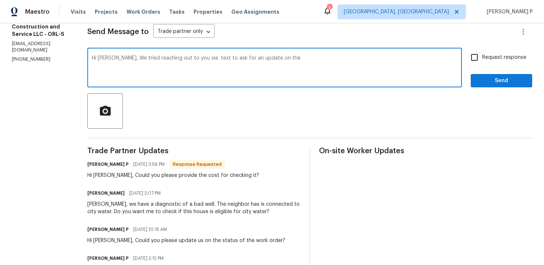
drag, startPoint x: 267, startPoint y: 58, endPoint x: 320, endPoint y: 60, distance: 52.2
click at [317, 59] on textarea "Hi Chris, We tried reaching out to you via text to ask for an update on the" at bounding box center [274, 68] width 365 height 26
paste textarea "provide the cost for checking"
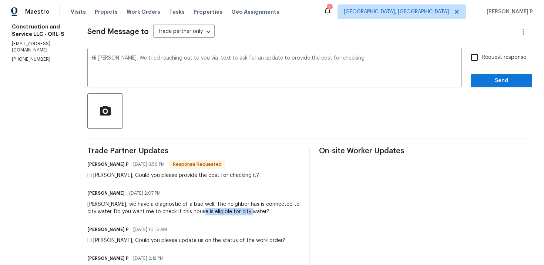
drag, startPoint x: 216, startPoint y: 211, endPoint x: 267, endPoint y: 210, distance: 51.4
click at [267, 210] on div "Ramyasri, we have a diagnostic of a bad well. The neighbor has is connected to …" at bounding box center [193, 207] width 213 height 15
copy div "eligible for city water"
click at [366, 69] on textarea "Hi Chris, We tried reaching out to you via text to ask for an update to provide…" at bounding box center [274, 68] width 365 height 26
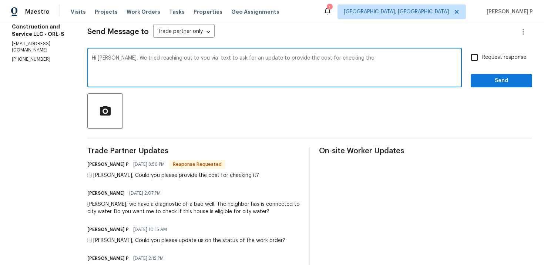
paste textarea "eligible for city water"
drag, startPoint x: 128, startPoint y: 58, endPoint x: 407, endPoint y: 57, distance: 279.2
click at [407, 57] on textarea "Hi Chris, We tried reaching out to you via text to ask for an update to provide…" at bounding box center [274, 68] width 365 height 26
paste textarea "via text to request the cost to check eligibility for city water."
type textarea "Hi Chris, We tried reaching out via text to request the cost to check eligibili…"
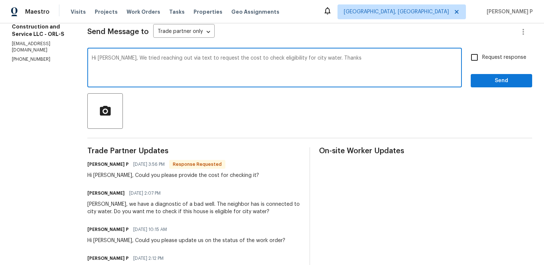
click at [490, 53] on label "Request response" at bounding box center [496, 58] width 60 height 16
click at [482, 53] on input "Request response" at bounding box center [474, 58] width 16 height 16
checkbox input "true"
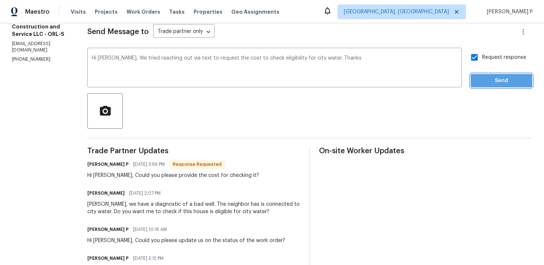
click at [492, 79] on span "Send" at bounding box center [501, 80] width 50 height 9
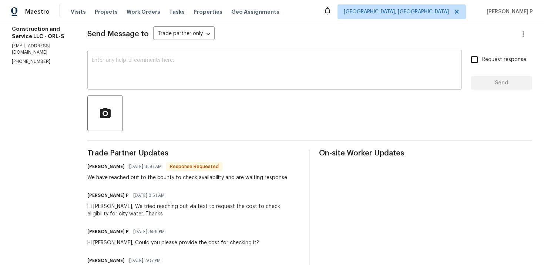
scroll to position [97, 0]
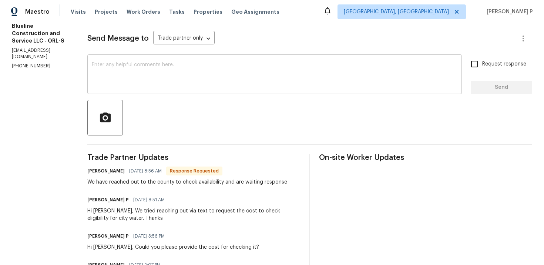
click at [222, 84] on textarea at bounding box center [274, 75] width 365 height 26
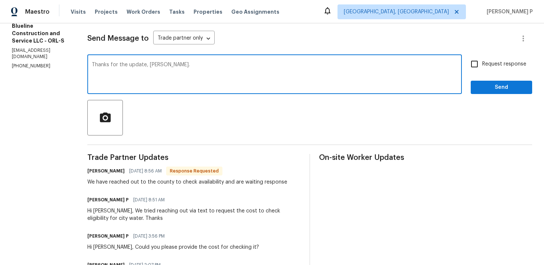
type textarea "Thanks for the update, Chris."
click at [489, 83] on span "Send" at bounding box center [501, 87] width 50 height 9
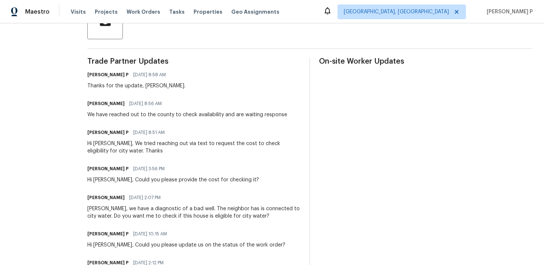
scroll to position [200, 0]
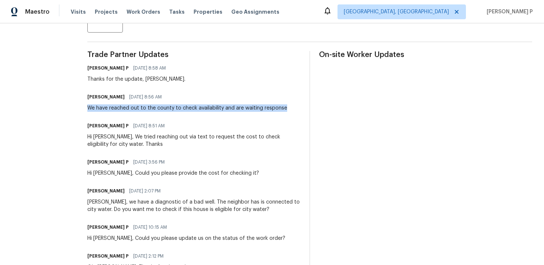
drag, startPoint x: 101, startPoint y: 108, endPoint x: 298, endPoint y: 111, distance: 197.9
click at [298, 111] on div "Chris Brown 10/08/2025 8:56 AM We have reached out to the county to check avail…" at bounding box center [193, 102] width 213 height 20
copy div "We have reached out to the county to check availability and are waiting response"
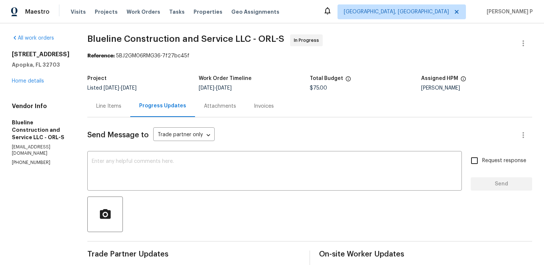
scroll to position [0, 0]
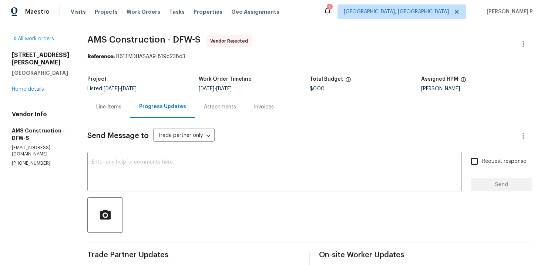
click at [105, 110] on div "Line Items" at bounding box center [108, 106] width 25 height 7
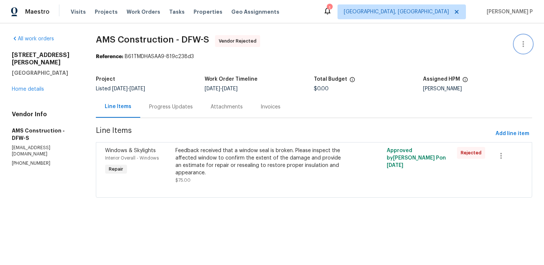
click at [526, 43] on icon "button" at bounding box center [522, 44] width 9 height 9
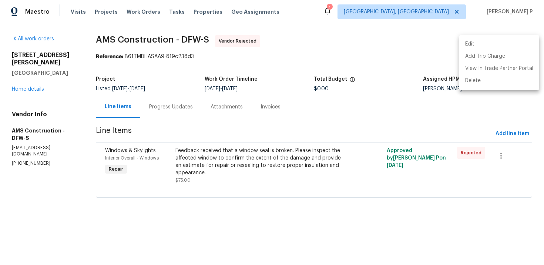
click at [487, 44] on li "Edit" at bounding box center [499, 44] width 80 height 12
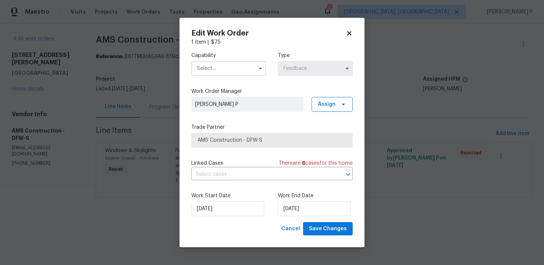
click at [242, 69] on input "text" at bounding box center [228, 68] width 75 height 15
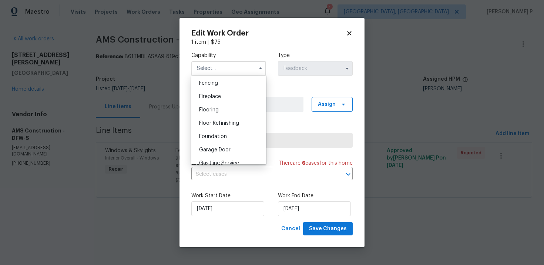
scroll to position [263, 0]
click at [347, 34] on icon at bounding box center [349, 33] width 4 height 4
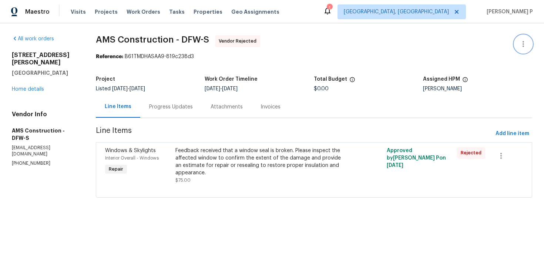
click at [521, 44] on icon "button" at bounding box center [522, 44] width 9 height 9
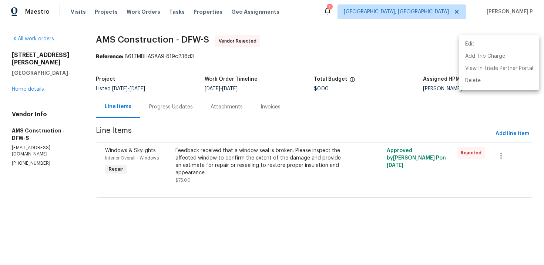
click at [484, 45] on li "Edit" at bounding box center [499, 44] width 80 height 12
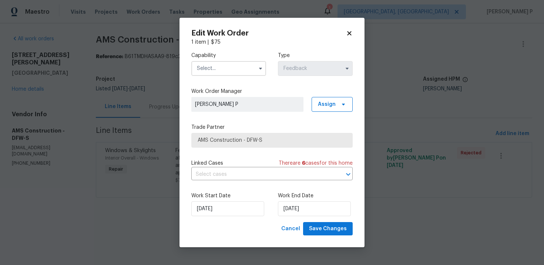
click at [248, 68] on input "text" at bounding box center [228, 68] width 75 height 15
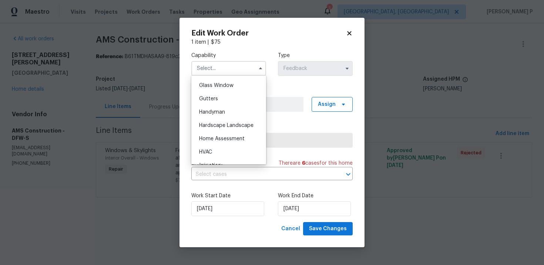
scroll to position [381, 0]
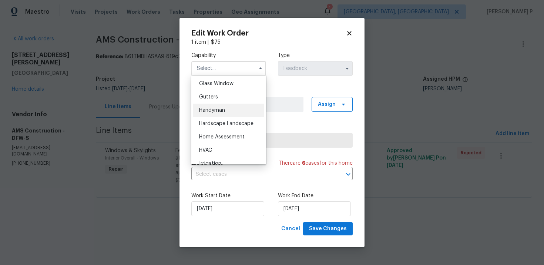
click at [217, 107] on div "Handyman" at bounding box center [228, 110] width 71 height 13
type input "Handyman"
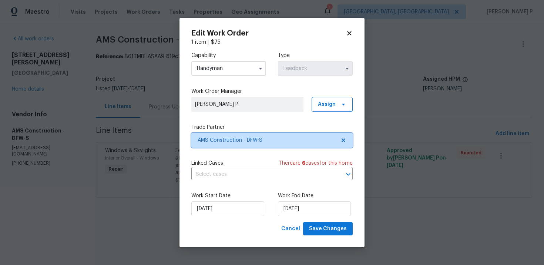
click at [243, 133] on span "AMS Construction - DFW-S" at bounding box center [271, 140] width 161 height 15
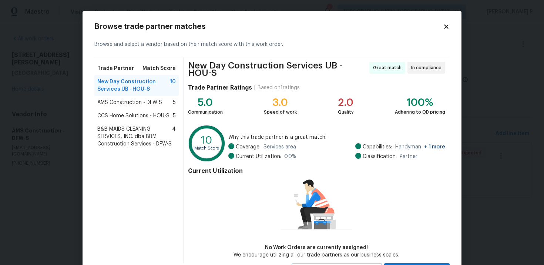
click at [129, 135] on span "B&B MAIDS CLEANING SERVICES, INC. dba BBM Construction Services - DFW-S" at bounding box center [134, 136] width 75 height 22
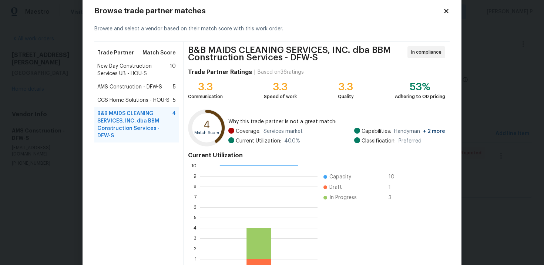
scroll to position [64, 0]
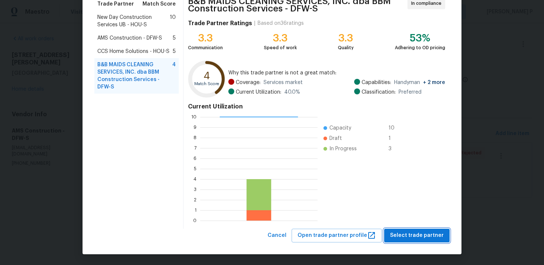
click at [407, 233] on span "Select trade partner" at bounding box center [417, 235] width 54 height 9
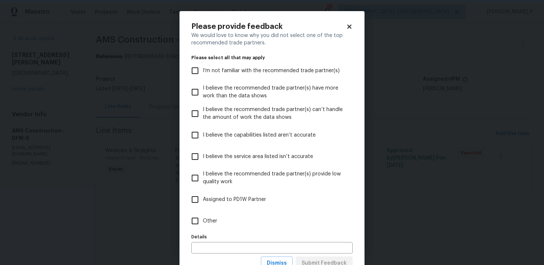
scroll to position [0, 0]
click at [205, 222] on span "Other" at bounding box center [210, 221] width 14 height 8
click at [203, 222] on input "Other" at bounding box center [195, 221] width 16 height 16
checkbox input "true"
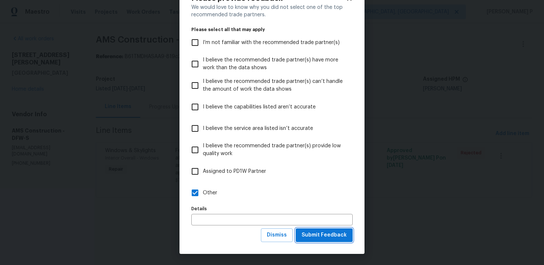
click at [317, 232] on span "Submit Feedback" at bounding box center [323, 234] width 45 height 9
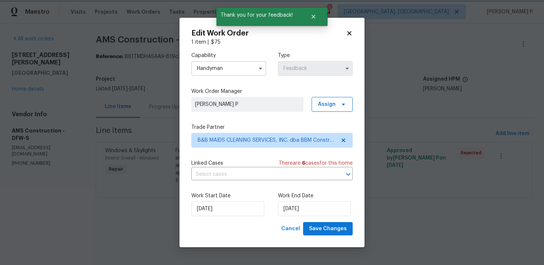
scroll to position [0, 0]
click at [300, 208] on input "10/9/2025" at bounding box center [314, 208] width 73 height 15
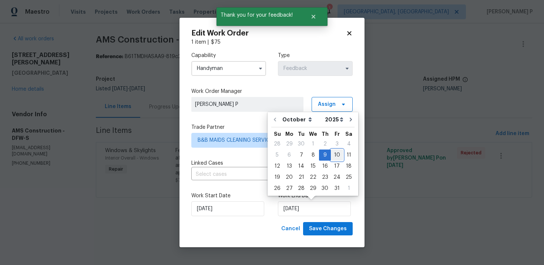
click at [335, 154] on div "10" at bounding box center [337, 155] width 12 height 10
type input "[DATE]"
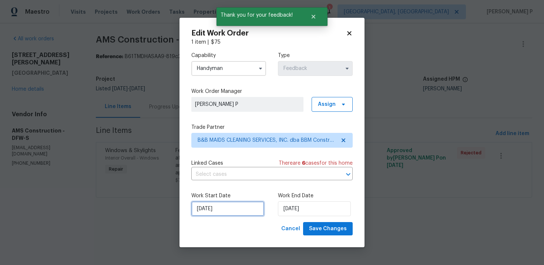
click at [222, 213] on input "10/7/2025" at bounding box center [227, 208] width 73 height 15
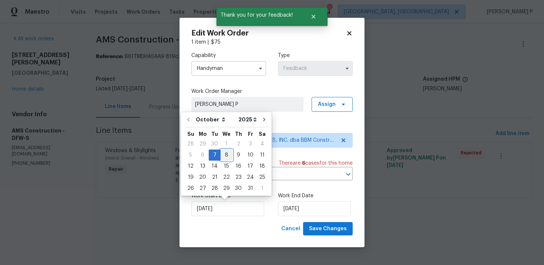
click at [226, 154] on div "8" at bounding box center [226, 155] width 12 height 10
type input "[DATE]"
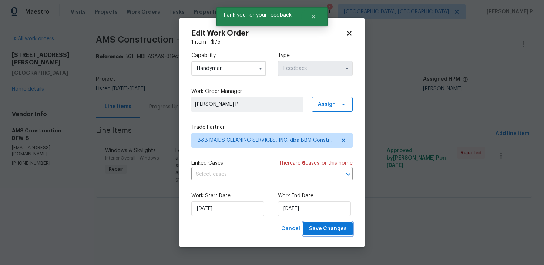
click at [338, 230] on span "Save Changes" at bounding box center [328, 228] width 38 height 9
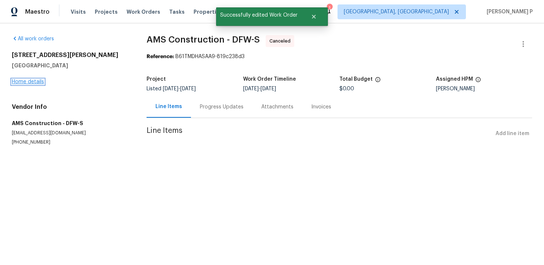
click at [33, 84] on link "Home details" at bounding box center [28, 81] width 32 height 5
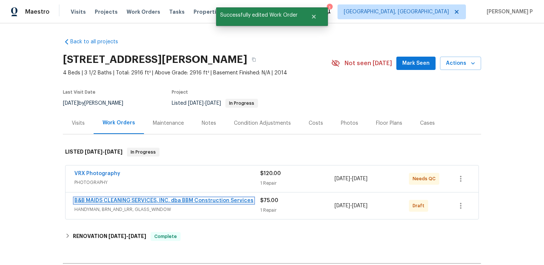
click at [102, 200] on link "B&B MAIDS CLEANING SERVICES, INC. dba BBM Construction Services" at bounding box center [163, 200] width 179 height 5
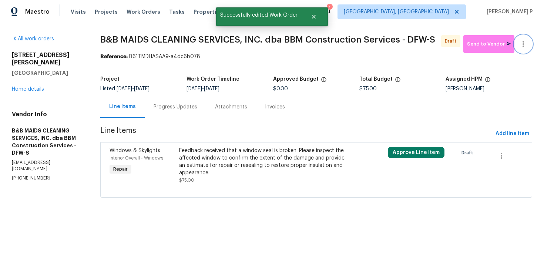
click at [529, 48] on button "button" at bounding box center [523, 44] width 18 height 18
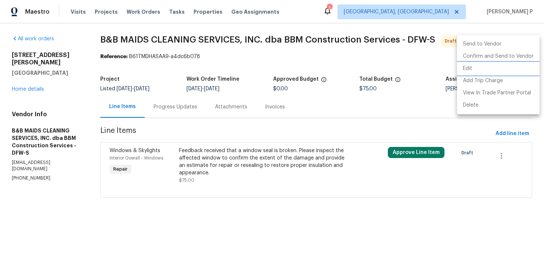
click at [470, 64] on li "Edit" at bounding box center [498, 68] width 82 height 12
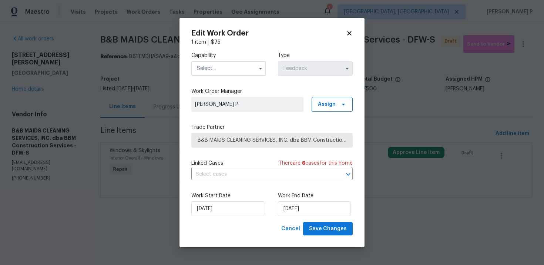
click at [254, 67] on input "text" at bounding box center [228, 68] width 75 height 15
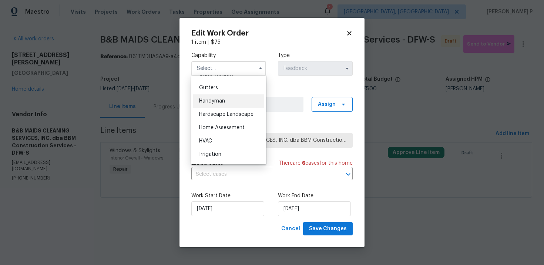
scroll to position [386, 0]
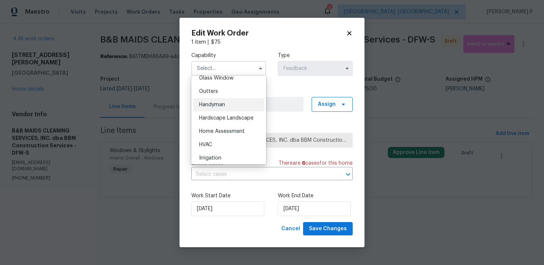
click at [213, 102] on span "Handyman" at bounding box center [212, 104] width 26 height 5
type input "Handyman"
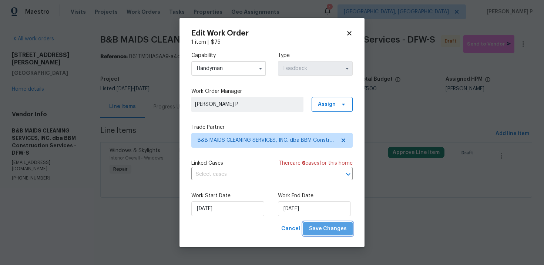
click at [342, 234] on button "Save Changes" at bounding box center [328, 229] width 50 height 14
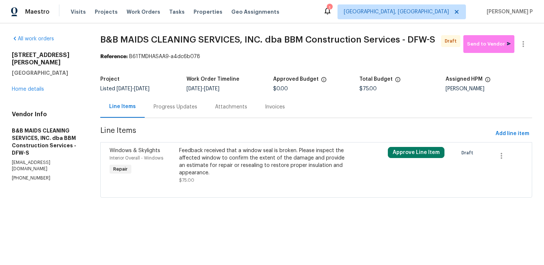
click at [181, 110] on div "Progress Updates" at bounding box center [175, 106] width 44 height 7
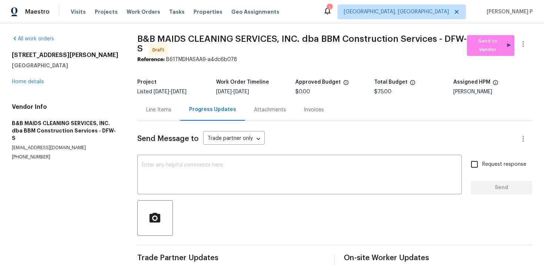
click at [198, 199] on div "Send Message to Trade partner only Trade partner only ​ x ​ Request response Se…" at bounding box center [334, 194] width 395 height 146
click at [197, 182] on textarea at bounding box center [299, 175] width 315 height 26
paste textarea "Hi, this is Ramyasri with Opendoor. I’m confirming you received the WO for the …"
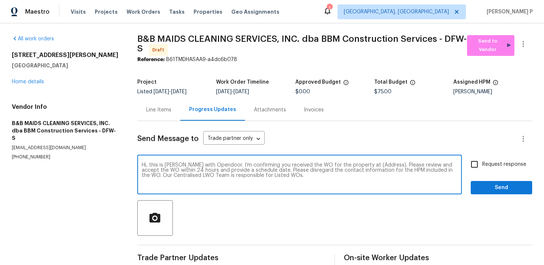
drag, startPoint x: 362, startPoint y: 163, endPoint x: 385, endPoint y: 162, distance: 22.2
click at [385, 162] on textarea "Hi, this is Ramyasri with Opendoor. I’m confirming you received the WO for the …" at bounding box center [299, 175] width 315 height 26
paste textarea "7323 Collins Manor Dr, Spring, TX 77389"
type textarea "Hi, this is Ramyasri with Opendoor. I’m confirming you received the WO for the …"
click at [471, 163] on input "Request response" at bounding box center [474, 164] width 16 height 16
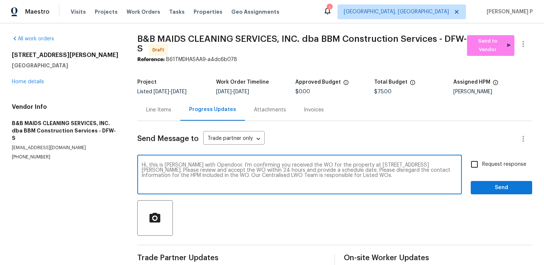
checkbox input "true"
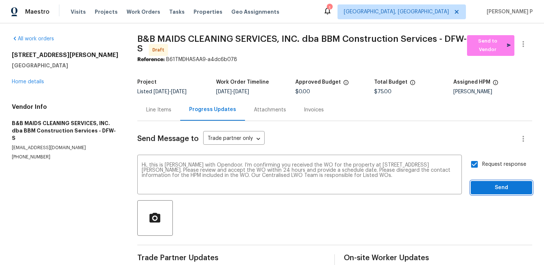
click at [478, 185] on span "Send" at bounding box center [501, 187] width 50 height 9
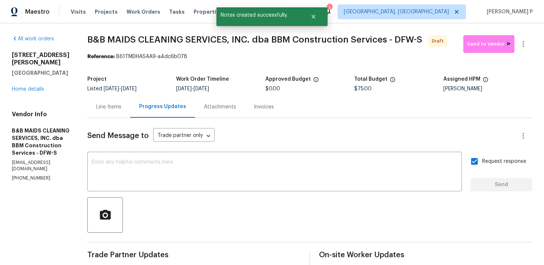
click at [290, 213] on div at bounding box center [309, 215] width 445 height 36
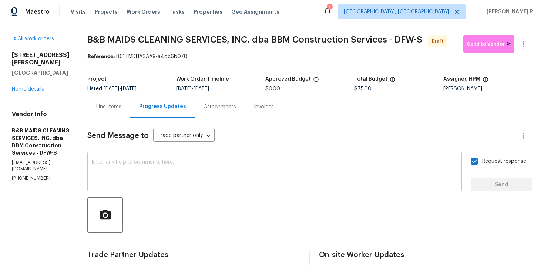
click at [204, 164] on textarea at bounding box center [274, 172] width 365 height 26
paste textarea "Attention All Work Orders must include before-photos (both close-up and wide-an…"
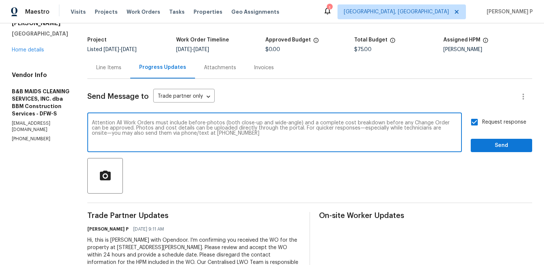
scroll to position [1, 0]
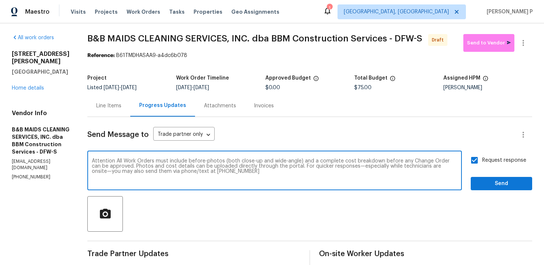
type textarea "Attention All Work Orders must include before-photos (both close-up and wide-an…"
click at [485, 183] on span "Send" at bounding box center [501, 183] width 50 height 9
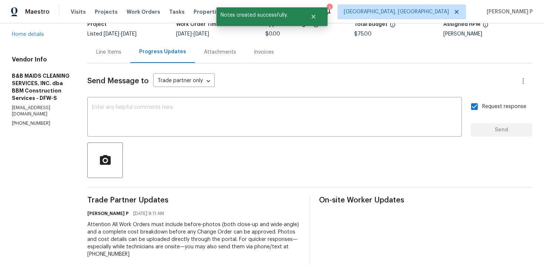
scroll to position [0, 0]
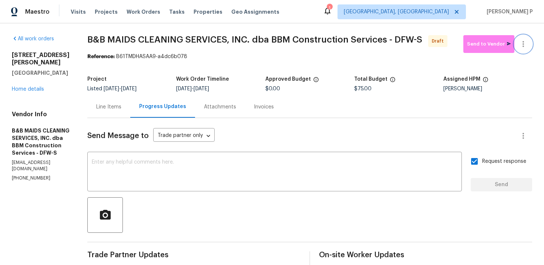
click at [526, 43] on icon "button" at bounding box center [522, 44] width 9 height 9
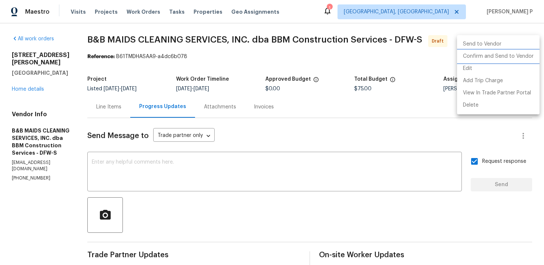
click at [495, 54] on li "Confirm and Send to Vendor" at bounding box center [498, 56] width 82 height 12
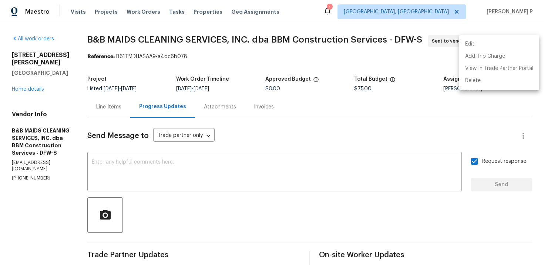
click at [149, 58] on div at bounding box center [272, 132] width 544 height 265
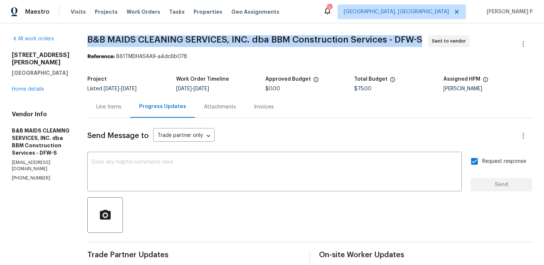
drag, startPoint x: 115, startPoint y: 38, endPoint x: 451, endPoint y: 40, distance: 335.4
click at [451, 40] on span "B&B MAIDS CLEANING SERVICES, INC. dba BBM Construction Services - DFW-S Sent to…" at bounding box center [300, 44] width 427 height 18
copy span "B&B MAIDS CLEANING SERVICES, INC. dba BBM Construction Services - DFW-S"
click at [136, 88] on span "10/3/2025 - 10/9/2025" at bounding box center [120, 88] width 33 height 5
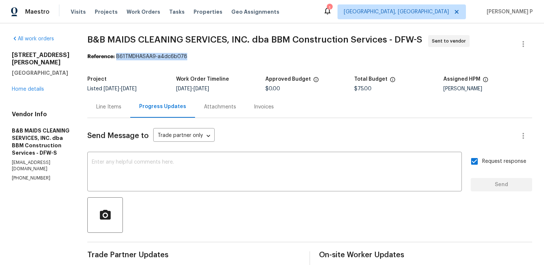
drag, startPoint x: 141, startPoint y: 57, endPoint x: 239, endPoint y: 54, distance: 97.7
click at [237, 54] on div "Reference: B61TMDHASAA9-a4dc6b078" at bounding box center [309, 56] width 445 height 7
copy div "B61TMDHASAA9-a4dc6b078"
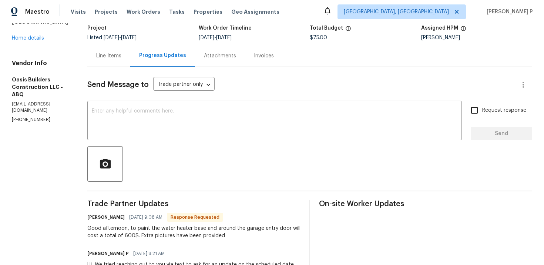
scroll to position [17, 0]
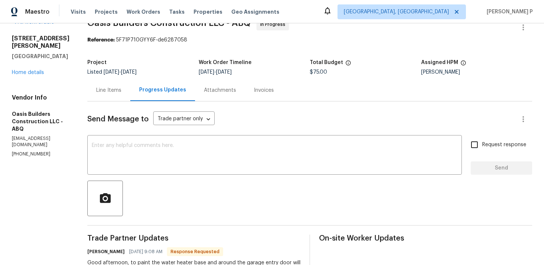
click at [109, 92] on div "Line Items" at bounding box center [108, 90] width 25 height 7
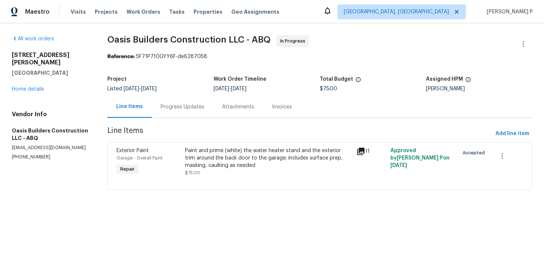
click at [237, 159] on div "Paint and prime (white) the water heater stand and the exterior trim around the…" at bounding box center [268, 158] width 166 height 22
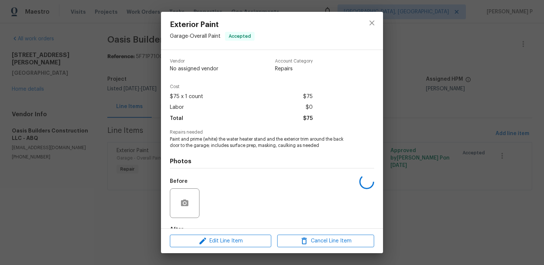
scroll to position [45, 0]
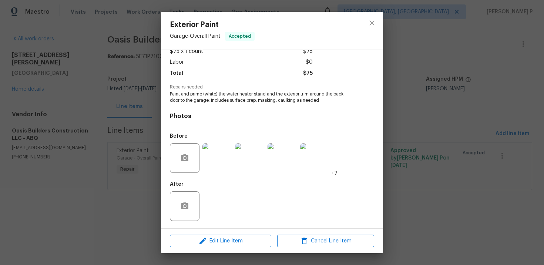
click at [218, 166] on img at bounding box center [217, 158] width 30 height 30
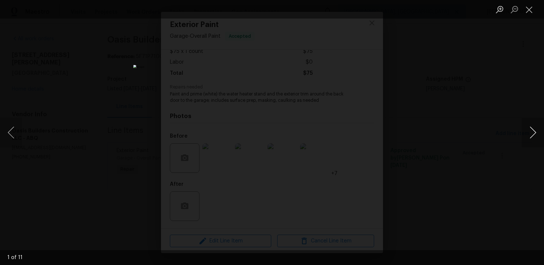
click at [534, 131] on button "Next image" at bounding box center [532, 133] width 22 height 30
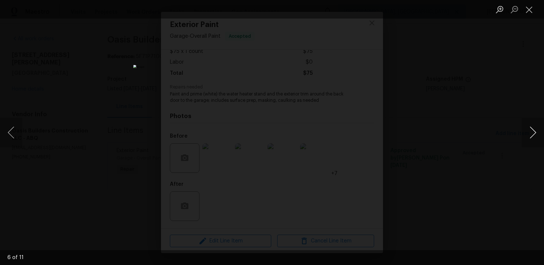
click at [534, 131] on button "Next image" at bounding box center [532, 133] width 22 height 30
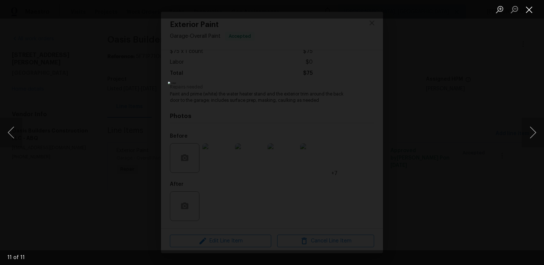
click at [530, 7] on button "Close lightbox" at bounding box center [528, 9] width 15 height 13
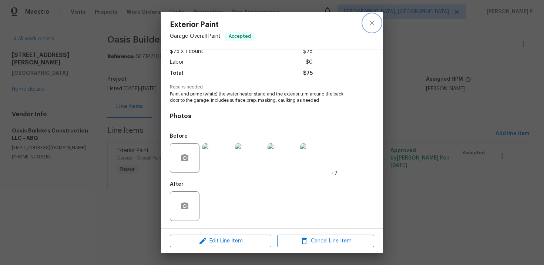
click at [373, 22] on icon "close" at bounding box center [371, 22] width 9 height 9
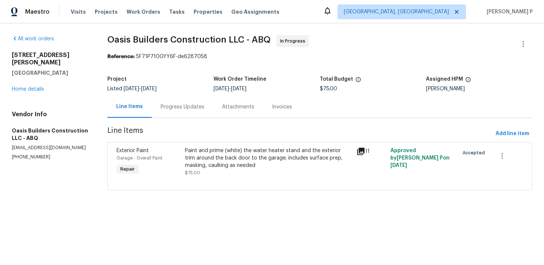
click at [192, 107] on div "Progress Updates" at bounding box center [183, 106] width 44 height 7
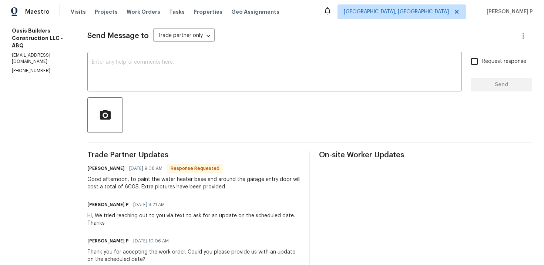
scroll to position [101, 0]
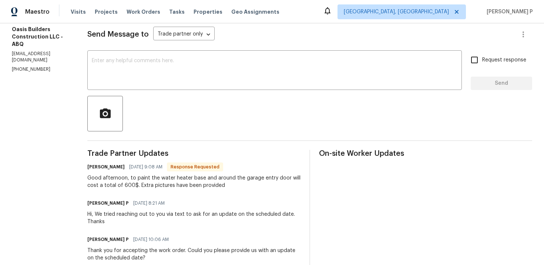
click at [183, 48] on div "Send Message to Trade partner only Trade partner only ​ x ​ Request response Se…" at bounding box center [309, 216] width 445 height 399
click at [183, 65] on textarea at bounding box center [274, 71] width 365 height 26
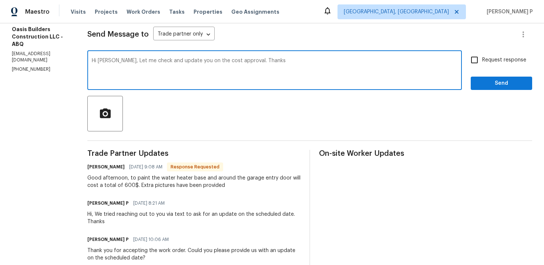
type textarea "Hi Tony, Let me check and update you on the cost approval. Thanks"
click at [482, 62] on span "Request response" at bounding box center [504, 60] width 44 height 8
click at [482, 62] on input "Request response" at bounding box center [474, 60] width 16 height 16
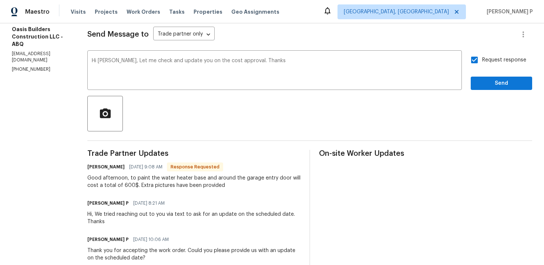
click at [486, 63] on span "Request response" at bounding box center [504, 60] width 44 height 8
click at [482, 63] on input "Request response" at bounding box center [474, 60] width 16 height 16
checkbox input "false"
click at [484, 88] on button "Send" at bounding box center [500, 84] width 61 height 14
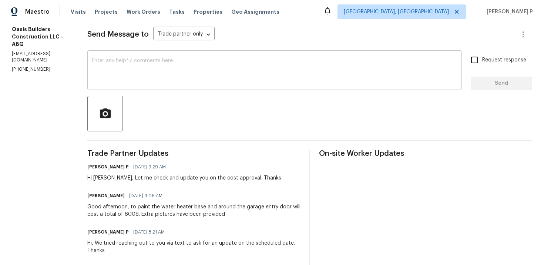
scroll to position [0, 0]
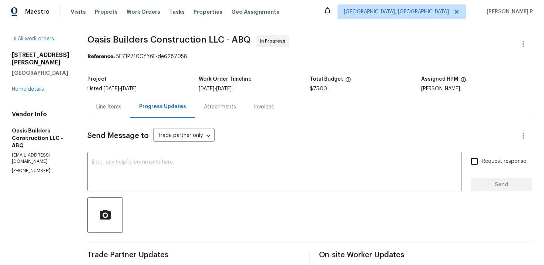
click at [89, 39] on span "Oasis Builders Construction LLC - ABQ" at bounding box center [168, 39] width 163 height 9
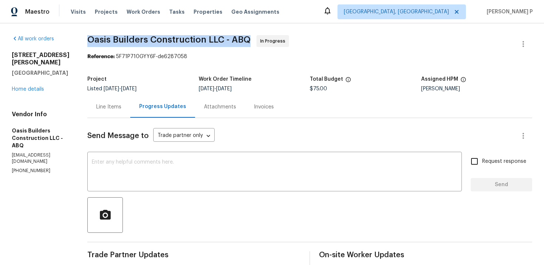
drag, startPoint x: 89, startPoint y: 39, endPoint x: 245, endPoint y: 38, distance: 156.1
click at [245, 38] on span "Oasis Builders Construction LLC - ABQ" at bounding box center [168, 39] width 163 height 9
copy span "Oasis Builders Construction LLC - ABQ"
click at [105, 108] on div "Line Items" at bounding box center [108, 106] width 25 height 7
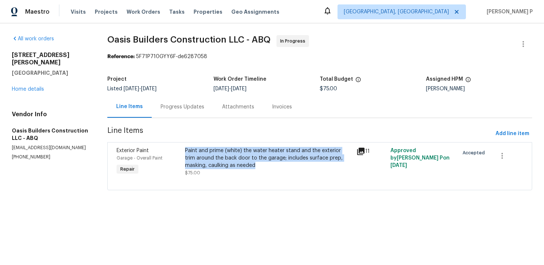
copy div "Paint and prime (white) the water heater stand and the exterior trim around the…"
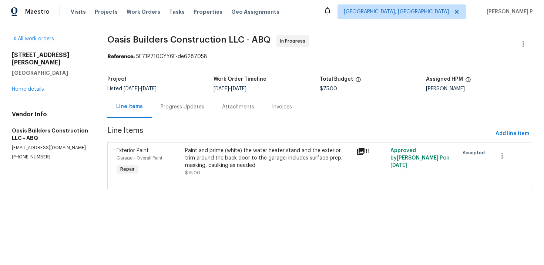
drag, startPoint x: 186, startPoint y: 149, endPoint x: 256, endPoint y: 137, distance: 71.0
click at [256, 138] on section "Oasis Builders Construction LLC - ABQ In Progress Reference: 5F71P710GYY6F-de62…" at bounding box center [319, 117] width 425 height 164
click at [256, 137] on span "Line Items" at bounding box center [299, 134] width 385 height 14
click at [182, 109] on div "Progress Updates" at bounding box center [183, 106] width 44 height 7
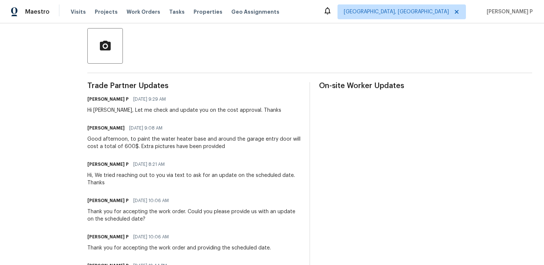
scroll to position [172, 0]
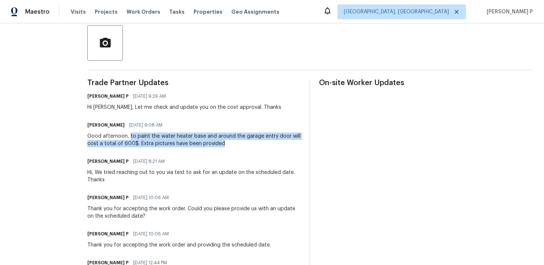
drag, startPoint x: 128, startPoint y: 136, endPoint x: 232, endPoint y: 145, distance: 104.3
click at [232, 145] on div "Good afternoon, to paint the water heater base and around the garage entry door…" at bounding box center [193, 139] width 213 height 15
copy div "to paint the water heater base and around the garage entry door will cost a tot…"
click at [142, 174] on div "Hi, We tried reaching out to you via text to ask for an update on the scheduled…" at bounding box center [193, 176] width 213 height 15
drag, startPoint x: 130, startPoint y: 136, endPoint x: 195, endPoint y: 140, distance: 64.9
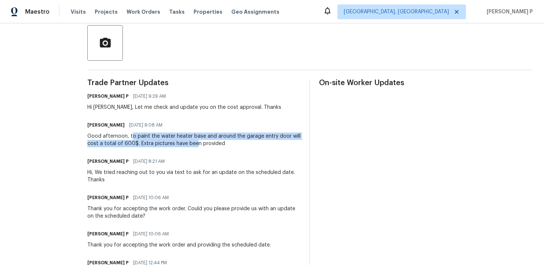
click at [195, 140] on div "Good afternoon, to paint the water heater base and around the garage entry door…" at bounding box center [193, 139] width 213 height 15
click at [140, 134] on div "Good afternoon, to paint the water heater base and around the garage entry door…" at bounding box center [193, 139] width 213 height 15
drag, startPoint x: 129, startPoint y: 135, endPoint x: 226, endPoint y: 141, distance: 96.4
click at [225, 141] on div "Good afternoon, to paint the water heater base and around the garage entry door…" at bounding box center [193, 139] width 213 height 15
copy div "to paint the water heater base and around the garage entry door will cost a tot…"
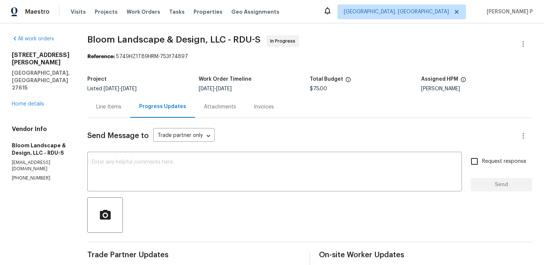
click at [121, 105] on div "Line Items" at bounding box center [108, 106] width 25 height 7
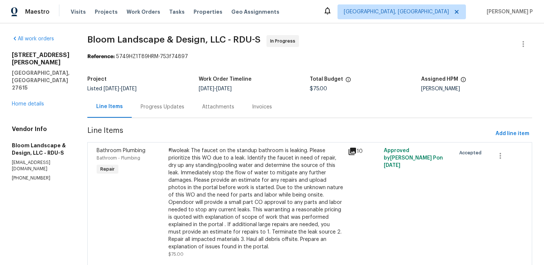
click at [232, 167] on div "#lwoleak The faucet on the standup bathroom is leaking. Please prioritize this …" at bounding box center [255, 199] width 175 height 104
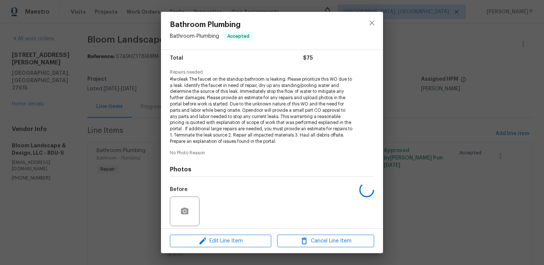
scroll to position [113, 0]
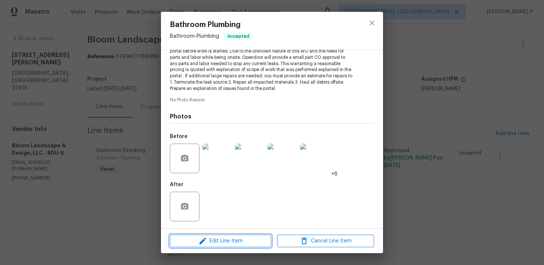
click at [223, 244] on span "Edit Line Item" at bounding box center [220, 240] width 97 height 9
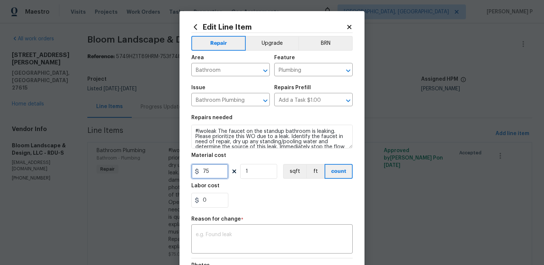
click at [207, 170] on input "75" at bounding box center [209, 171] width 37 height 15
type input "580"
click at [201, 243] on textarea at bounding box center [272, 240] width 152 height 16
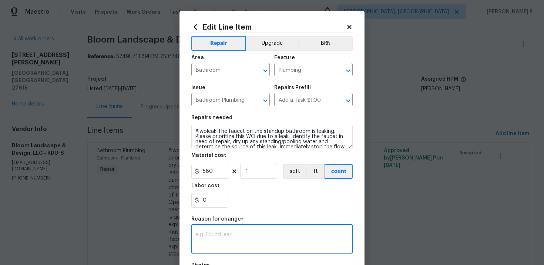
paste textarea "(RP) Updated cost per BR team approval."
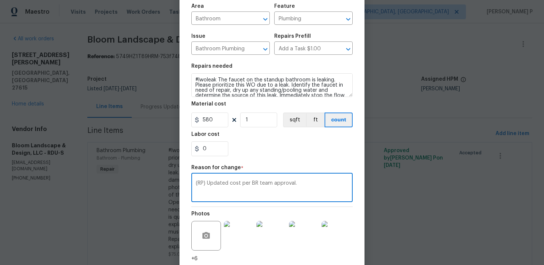
scroll to position [107, 0]
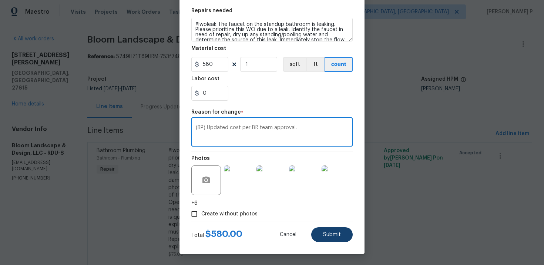
type textarea "(RP) Updated cost per BR team approval."
click at [330, 234] on span "Submit" at bounding box center [332, 235] width 18 height 6
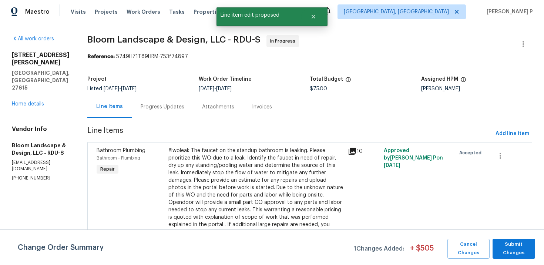
scroll to position [0, 0]
click at [510, 252] on span "Submit Changes" at bounding box center [513, 248] width 35 height 17
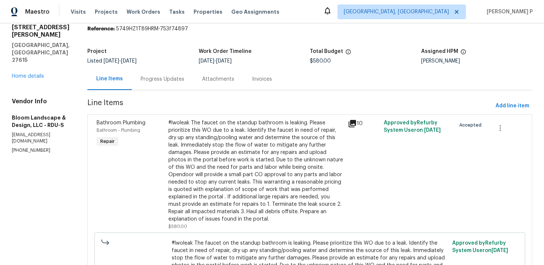
click at [175, 85] on div "Progress Updates" at bounding box center [162, 79] width 61 height 22
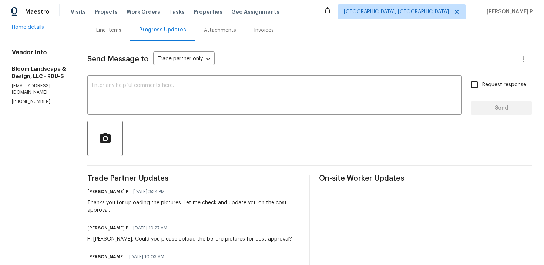
scroll to position [63, 0]
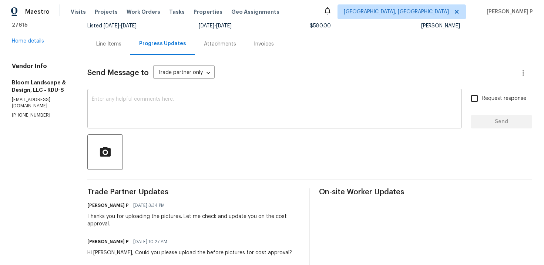
click at [180, 101] on textarea at bounding box center [274, 110] width 365 height 26
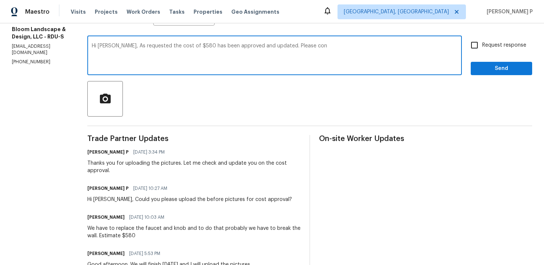
scroll to position [111, 0]
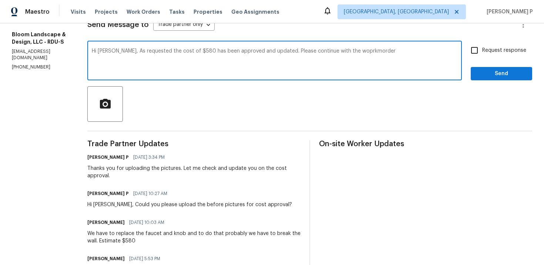
click at [347, 51] on textarea "Hi Leila, As requested the cost of $580 has been approved and updated. Please c…" at bounding box center [274, 61] width 365 height 26
click at [351, 54] on textarea "Hi Leila, As requested the cost of $580 has been approved and updated. Please c…" at bounding box center [274, 61] width 365 height 26
click at [351, 51] on textarea "Hi Leila, As requested the cost of $580 has been approved and updated. Please c…" at bounding box center [274, 61] width 365 height 26
click at [404, 56] on textarea "Hi Leila, As requested the cost of $580 has been approved and updated. Please c…" at bounding box center [274, 61] width 365 height 26
type textarea "Hi Leila, As requested the cost of $580 has been approved and updated. Please c…"
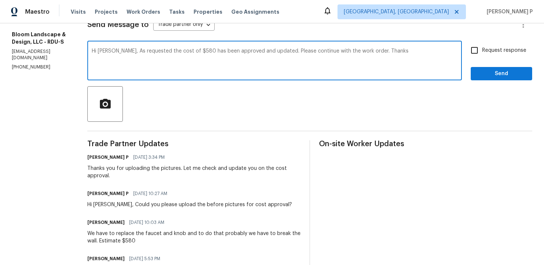
click at [490, 48] on span "Request response" at bounding box center [504, 51] width 44 height 8
click at [482, 48] on input "Request response" at bounding box center [474, 51] width 16 height 16
checkbox input "true"
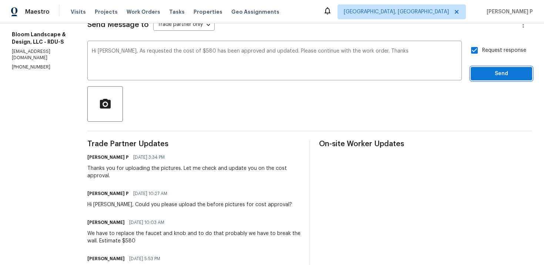
click at [489, 73] on span "Send" at bounding box center [501, 73] width 50 height 9
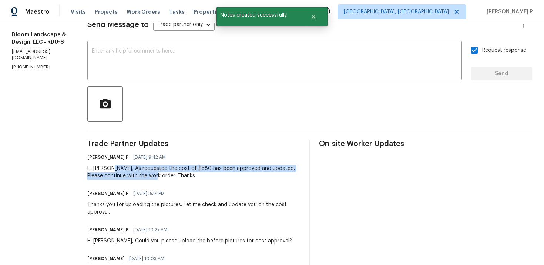
drag, startPoint x: 117, startPoint y: 168, endPoint x: 166, endPoint y: 175, distance: 49.7
click at [166, 175] on div "Hi Leila, As requested the cost of $580 has been approved and updated. Please c…" at bounding box center [193, 172] width 213 height 15
copy div "As requested the cost of $580 has been approved and updated. Please continue wi…"
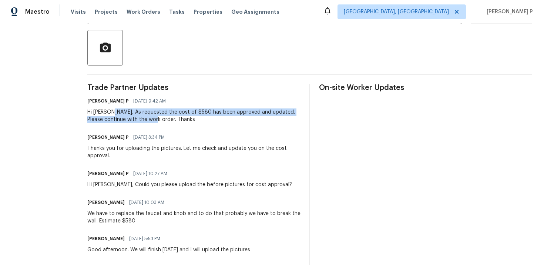
scroll to position [0, 0]
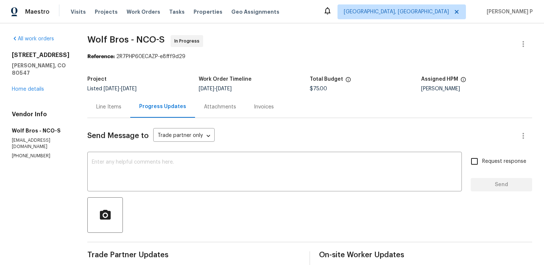
click at [254, 64] on section "Wolf Bros - NCO-S In Progress Reference: 2R7PHP60ECAZP-e8fff9d29 Project Listed…" at bounding box center [309, 207] width 445 height 345
click at [286, 54] on div "Reference: 2R7PHP60ECAZP-e8fff9d29" at bounding box center [309, 56] width 445 height 7
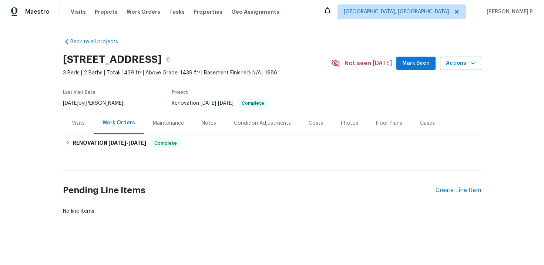
scroll to position [0, 0]
click at [452, 189] on div "Create Line Item" at bounding box center [457, 189] width 45 height 7
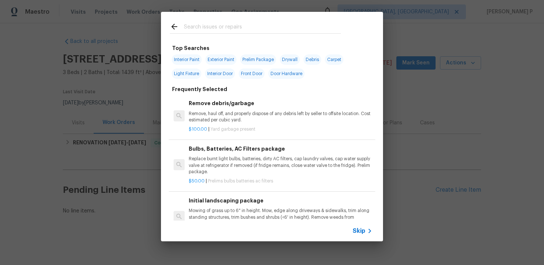
click at [359, 230] on span "Skip" at bounding box center [358, 230] width 13 height 7
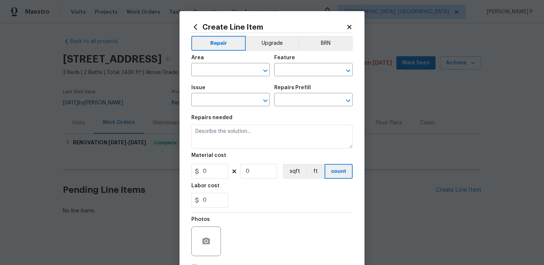
click at [231, 80] on span "Area ​" at bounding box center [230, 66] width 78 height 30
click at [229, 71] on input "text" at bounding box center [220, 70] width 58 height 11
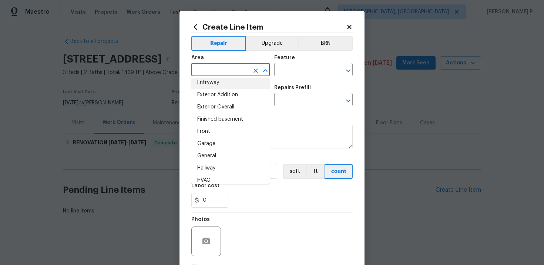
scroll to position [170, 0]
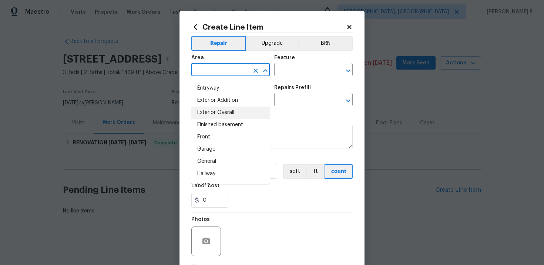
click at [215, 116] on li "Exterior Overall" at bounding box center [230, 113] width 78 height 12
type input "Exterior Overall"
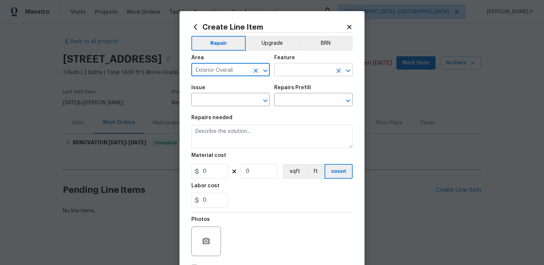
click at [290, 74] on input "text" at bounding box center [303, 70] width 58 height 11
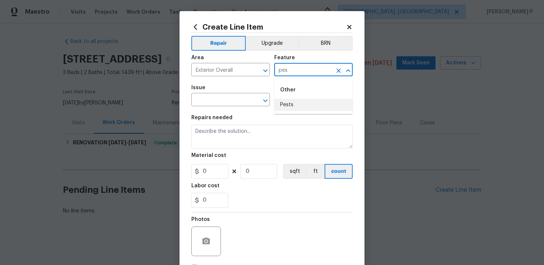
click at [298, 105] on li "Pests" at bounding box center [313, 105] width 78 height 12
type input "Pests"
click at [238, 99] on input "text" at bounding box center [220, 100] width 58 height 11
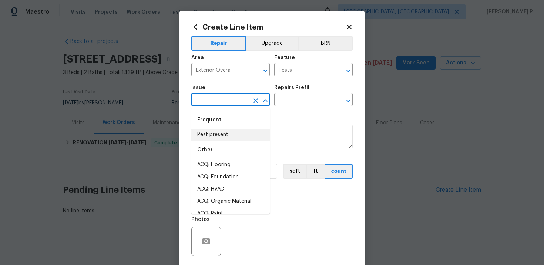
click at [220, 138] on li "Pest present" at bounding box center [230, 135] width 78 height 12
type input "Pest present"
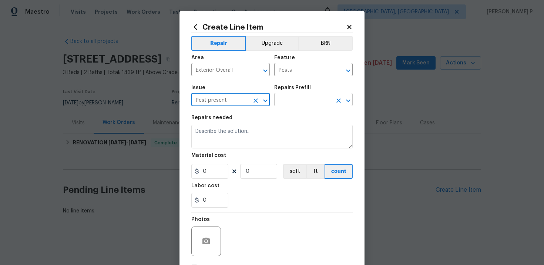
click at [285, 97] on input "text" at bounding box center [303, 100] width 58 height 11
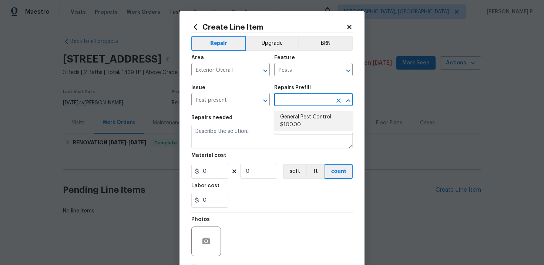
click at [310, 120] on li "General Pest Control $100.00" at bounding box center [313, 121] width 78 height 20
type input "General Pest Control $100.00"
type textarea "General pest treatment for active pest/insect infestation - non termite"
type input "100"
type input "1"
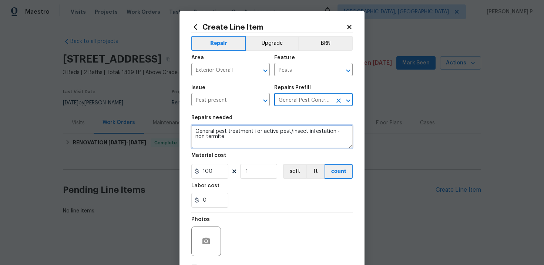
click at [224, 131] on textarea "General pest treatment for active pest/insect infestation - non termite" at bounding box center [271, 137] width 161 height 24
paste textarea "need for flea treatment inside and outside of hom"
drag, startPoint x: 198, startPoint y: 131, endPoint x: 173, endPoint y: 131, distance: 24.4
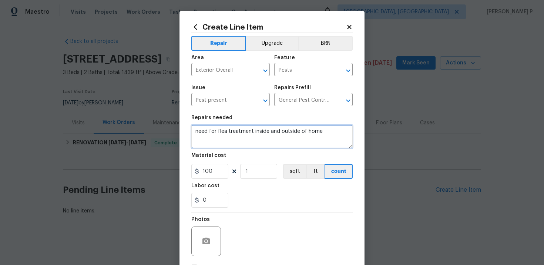
click at [174, 131] on div "Create Line Item Repair Upgrade BRN Area Exterior Overall ​ Feature Pests ​ Iss…" at bounding box center [272, 132] width 544 height 265
click at [324, 132] on textarea "Need for flea treatment inside and outside of home" at bounding box center [271, 137] width 161 height 24
click at [250, 132] on textarea "Need for flea treatment inside and outside of home." at bounding box center [271, 137] width 161 height 24
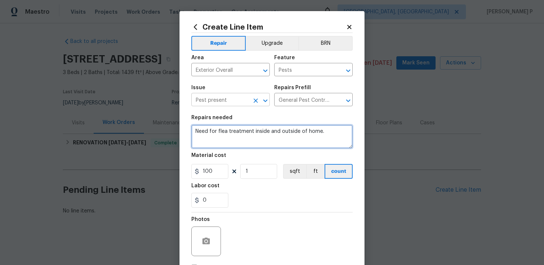
paste textarea "Flea treatment for interior and exterior"
click at [305, 132] on textarea "Flea treatment for interior and exterior" at bounding box center [271, 137] width 161 height 24
type textarea "Flea treatment for interior and exterior."
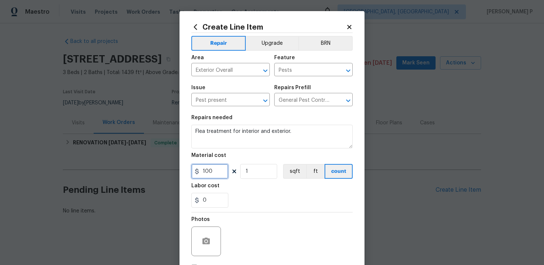
click at [215, 166] on input "100" at bounding box center [209, 171] width 37 height 15
type input "75"
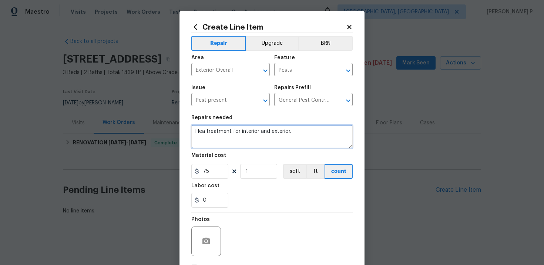
drag, startPoint x: 198, startPoint y: 132, endPoint x: 190, endPoint y: 132, distance: 8.5
click at [191, 132] on div "Create Line Item Repair Upgrade BRN Area Exterior Overall ​ Feature Pests ​ Iss…" at bounding box center [271, 159] width 185 height 296
click at [320, 135] on textarea "Need flea treatment for interior and exterior." at bounding box center [271, 137] width 161 height 24
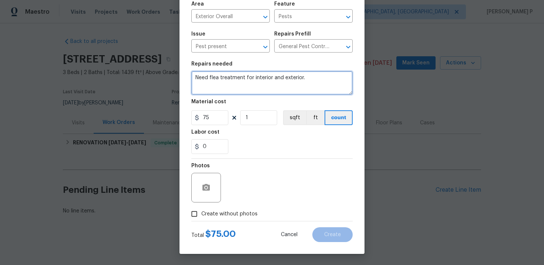
type textarea "Need flea treatment for interior and exterior."
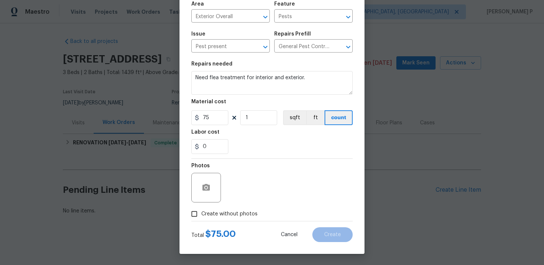
click at [196, 218] on input "Create without photos" at bounding box center [194, 214] width 14 height 14
checkbox input "true"
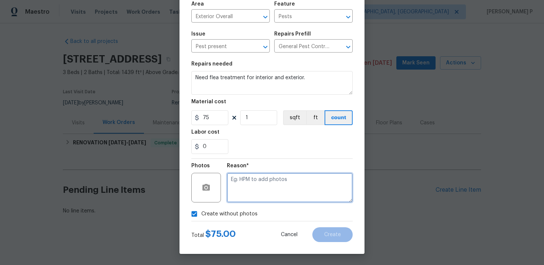
click at [251, 193] on textarea at bounding box center [290, 188] width 126 height 30
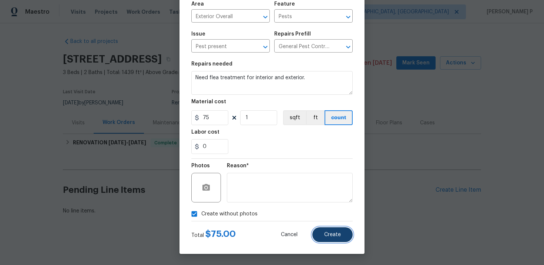
click at [333, 236] on span "Create" at bounding box center [332, 235] width 17 height 6
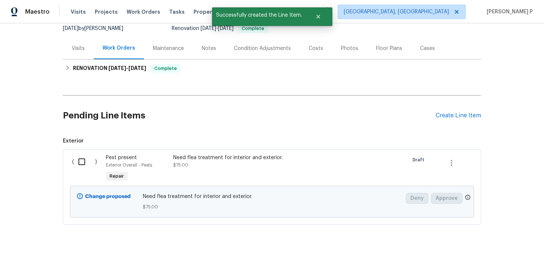
scroll to position [76, 0]
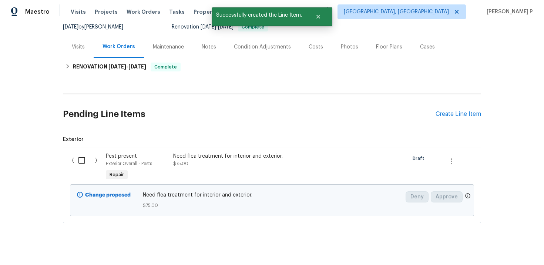
click at [82, 156] on input "checkbox" at bounding box center [84, 160] width 21 height 16
checkbox input "true"
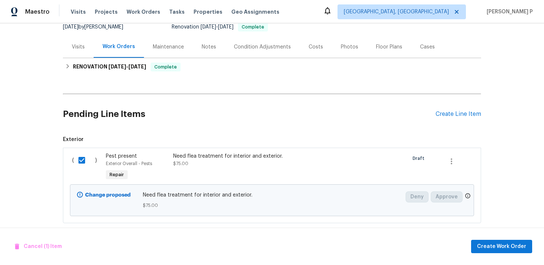
scroll to position [85, 0]
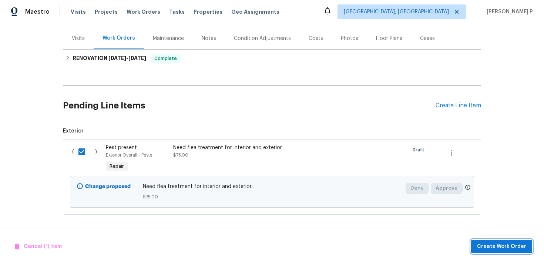
click at [512, 243] on span "Create Work Order" at bounding box center [501, 246] width 49 height 9
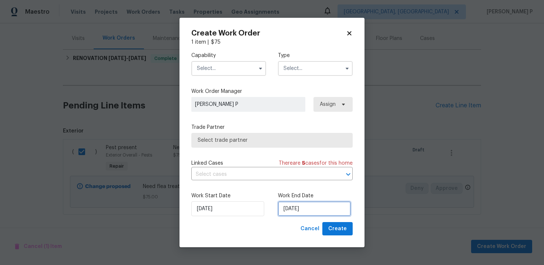
click at [305, 205] on input "[DATE]" at bounding box center [314, 208] width 73 height 15
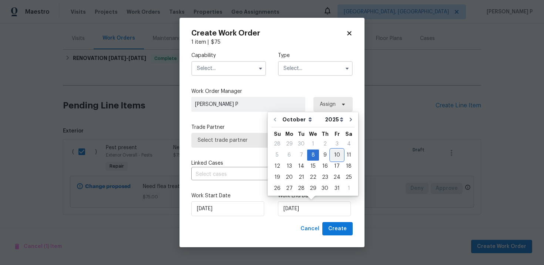
click at [339, 153] on div "10" at bounding box center [337, 155] width 12 height 10
type input "10/10/2025"
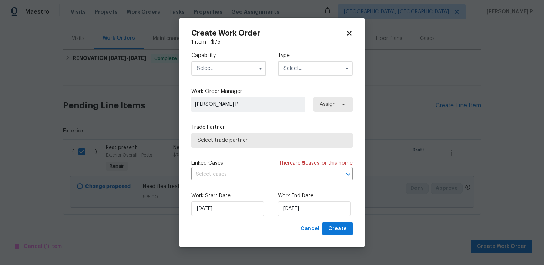
click at [300, 72] on input "text" at bounding box center [315, 68] width 75 height 15
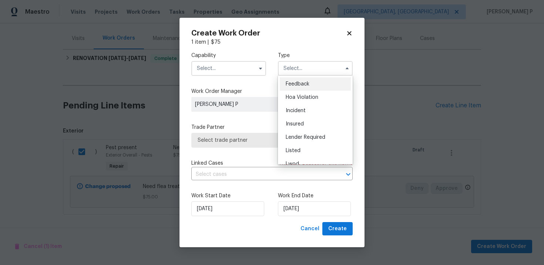
click at [296, 86] on span "Feedback" at bounding box center [298, 83] width 24 height 5
type input "Feedback"
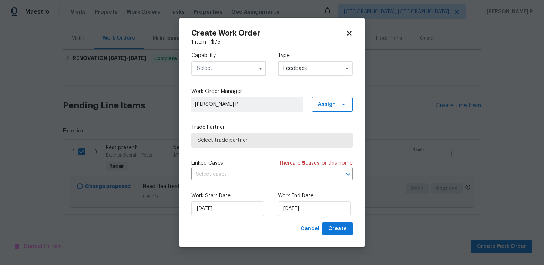
click at [232, 68] on input "text" at bounding box center [228, 68] width 75 height 15
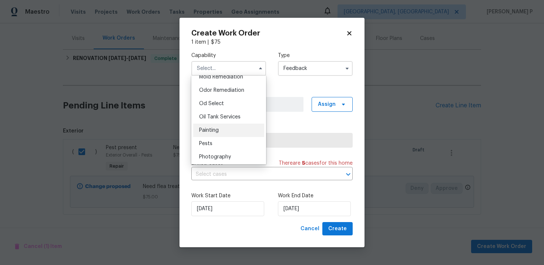
scroll to position [588, 0]
click at [209, 132] on span "Pests" at bounding box center [205, 130] width 13 height 5
type input "Pests"
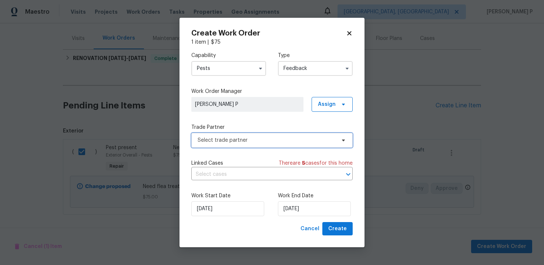
click at [219, 140] on span "Select trade partner" at bounding box center [266, 139] width 138 height 7
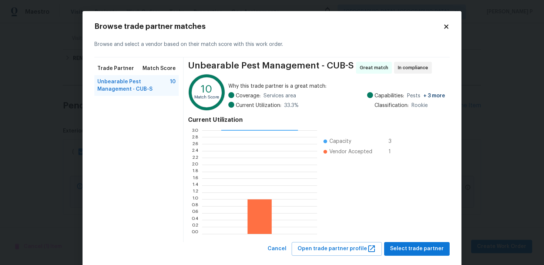
scroll to position [13, 0]
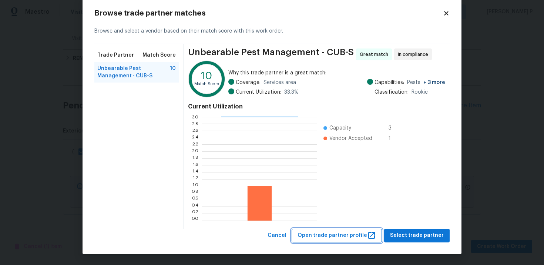
click at [330, 236] on span "Open trade partner profile" at bounding box center [336, 235] width 78 height 9
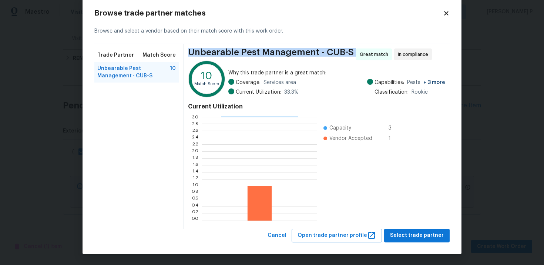
drag, startPoint x: 191, startPoint y: 52, endPoint x: 351, endPoint y: 50, distance: 160.5
click at [351, 50] on div "Unbearable Pest Management - CUB-S Great match In compliance" at bounding box center [316, 54] width 257 height 12
copy span "Unbearable Pest Management - CUB-S"
click at [446, 17] on div "Browse trade partner matches" at bounding box center [271, 13] width 355 height 7
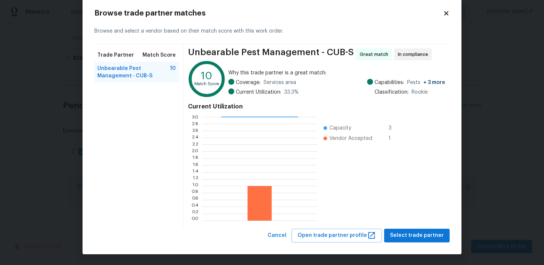
click at [446, 13] on icon at bounding box center [446, 13] width 4 height 4
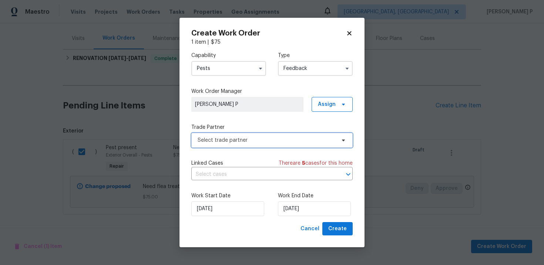
scroll to position [0, 0]
click at [349, 34] on icon at bounding box center [349, 33] width 4 height 4
checkbox input "false"
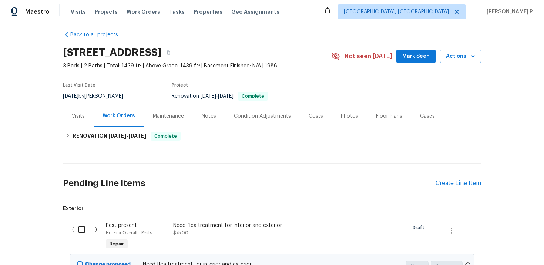
scroll to position [85, 0]
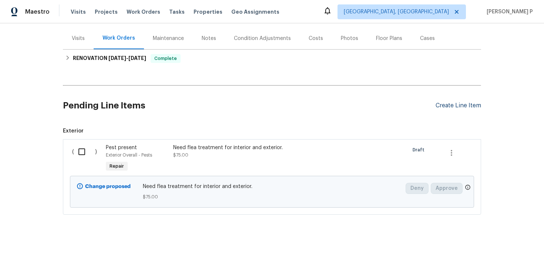
click at [469, 106] on div "Create Line Item" at bounding box center [457, 105] width 45 height 7
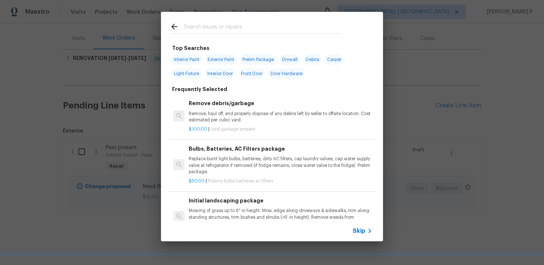
click at [362, 230] on span "Skip" at bounding box center [358, 230] width 13 height 7
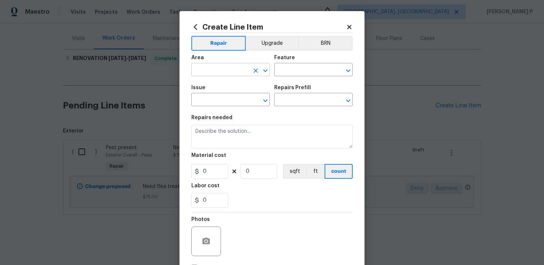
click at [257, 72] on icon "Clear" at bounding box center [255, 70] width 4 height 4
click at [270, 71] on button "Open" at bounding box center [265, 70] width 10 height 10
click at [215, 88] on li "Kitchen" at bounding box center [230, 87] width 78 height 12
type input "Kitchen"
click at [286, 71] on input "text" at bounding box center [303, 70] width 58 height 11
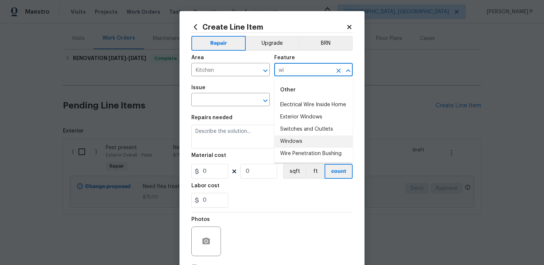
click at [284, 140] on li "Windows" at bounding box center [313, 141] width 78 height 12
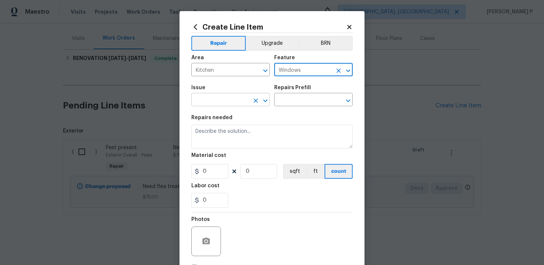
type input "Windows"
click at [234, 98] on input "text" at bounding box center [220, 100] width 58 height 11
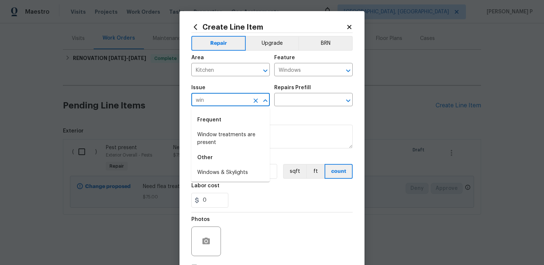
type input "win"
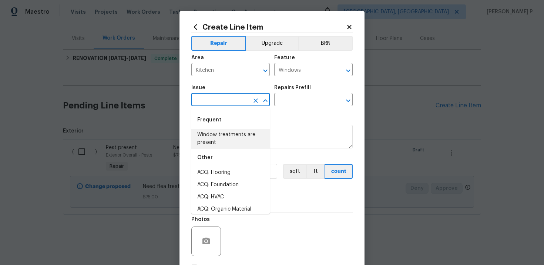
click at [230, 135] on li "Window treatments are present" at bounding box center [230, 139] width 78 height 20
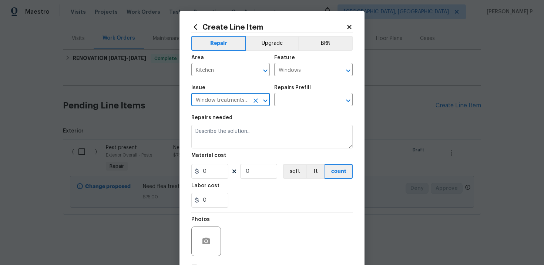
click at [233, 98] on input "Window treatments are present" at bounding box center [220, 100] width 58 height 11
click at [266, 101] on icon "Open" at bounding box center [265, 100] width 9 height 9
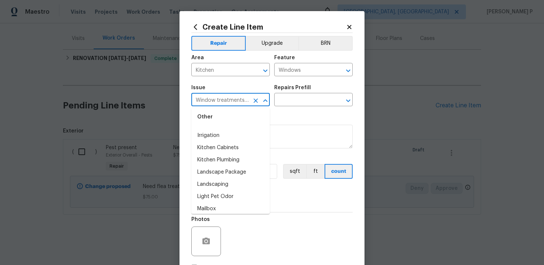
scroll to position [1053, 0]
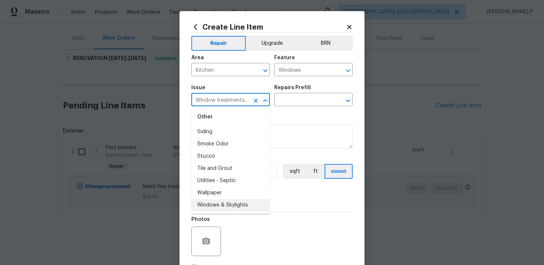
click at [213, 205] on li "Windows & Skylights" at bounding box center [230, 205] width 78 height 12
type input "Windows & Skylights"
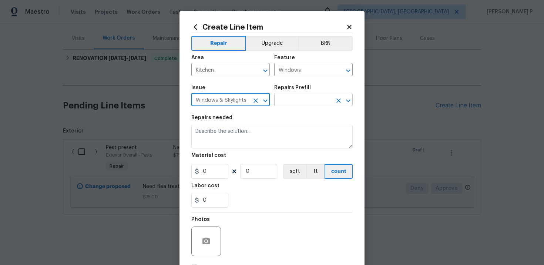
click at [304, 105] on input "text" at bounding box center [303, 100] width 58 height 11
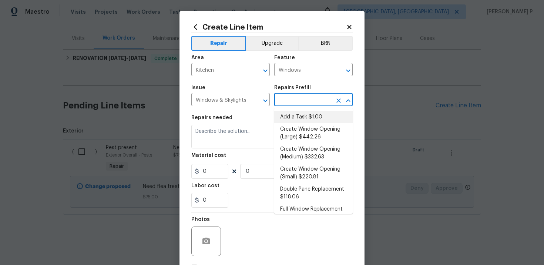
click at [299, 114] on li "Add a Task $1.00" at bounding box center [313, 117] width 78 height 12
type input "Add a Task $1.00"
type textarea "HPM to detail"
type input "1"
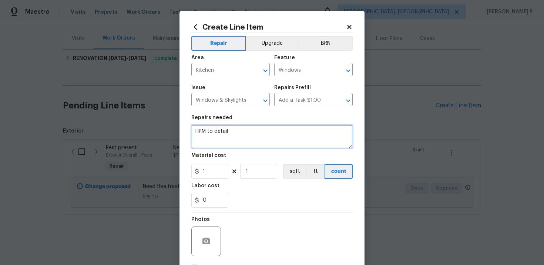
click at [239, 142] on textarea "HPM to detail" at bounding box center [271, 137] width 161 height 24
paste textarea "Adjust top window pane above kitchen sink to ensure proper closure; inspect sas…"
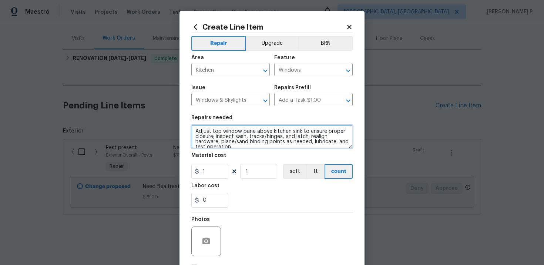
scroll to position [1, 0]
type textarea "Adjust top window pane above kitchen sink to ensure proper closure; inspect sas…"
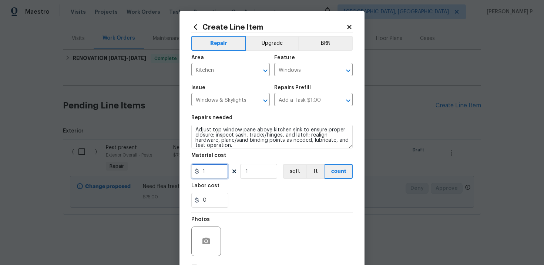
click at [207, 171] on input "1" at bounding box center [209, 171] width 37 height 15
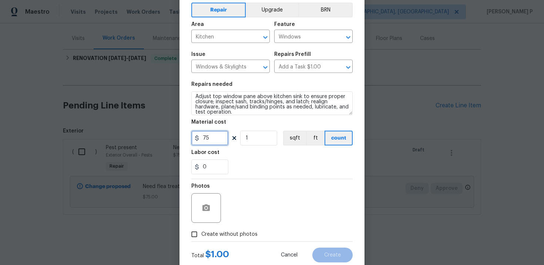
scroll to position [54, 0]
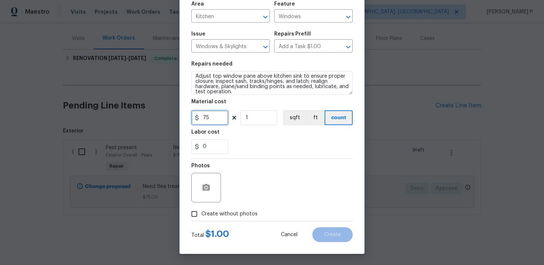
type input "75"
click at [206, 188] on circle "button" at bounding box center [206, 187] width 2 height 2
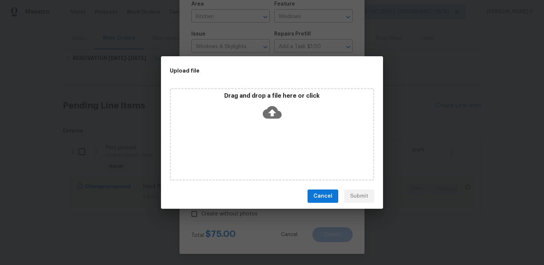
click at [274, 112] on icon at bounding box center [272, 112] width 19 height 19
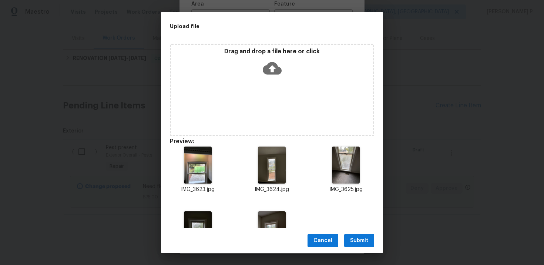
click at [359, 239] on span "Submit" at bounding box center [359, 240] width 18 height 9
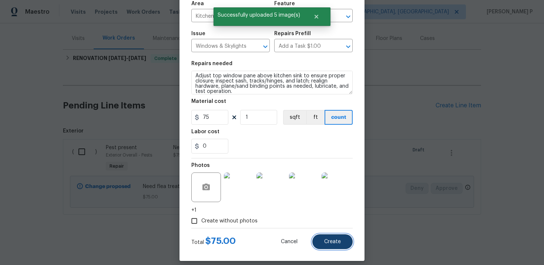
click at [338, 240] on span "Create" at bounding box center [332, 242] width 17 height 6
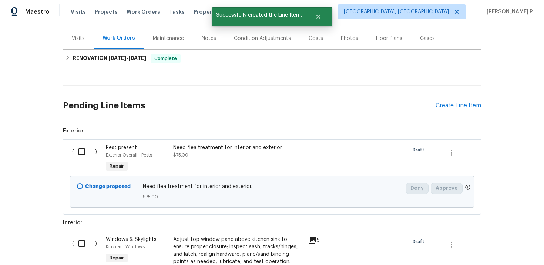
click at [83, 246] on input "checkbox" at bounding box center [84, 244] width 21 height 16
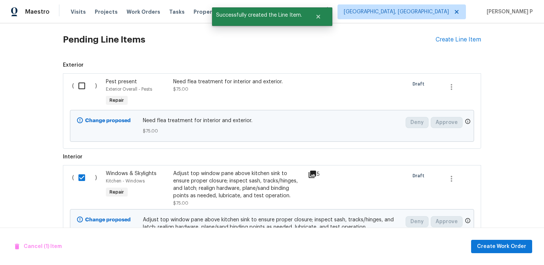
scroll to position [192, 0]
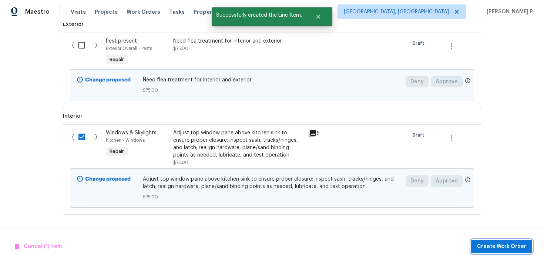
click at [487, 241] on button "Create Work Order" at bounding box center [501, 247] width 61 height 14
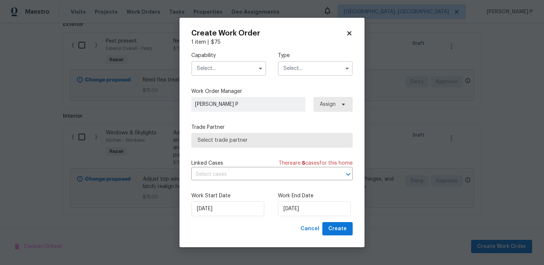
checkbox input "false"
click at [298, 73] on input "text" at bounding box center [315, 68] width 75 height 15
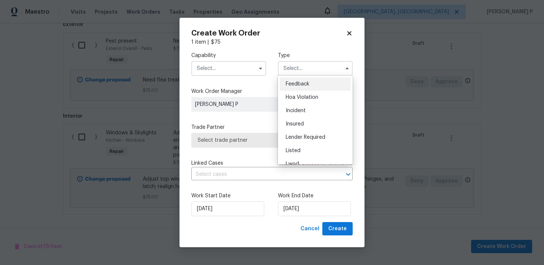
click at [289, 83] on span "Feedback" at bounding box center [298, 83] width 24 height 5
type input "Feedback"
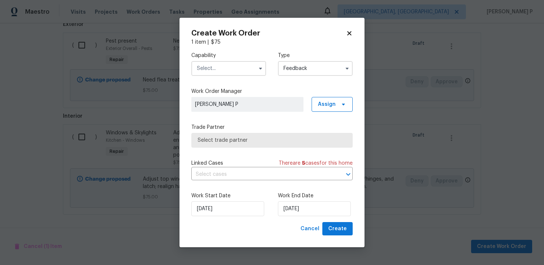
click at [241, 65] on input "text" at bounding box center [228, 68] width 75 height 15
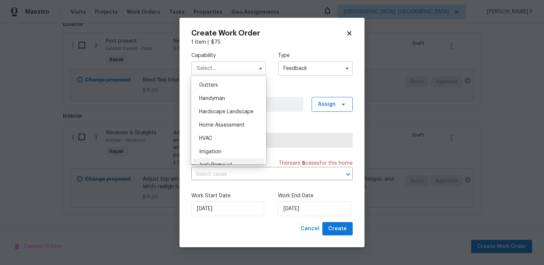
scroll to position [402, 0]
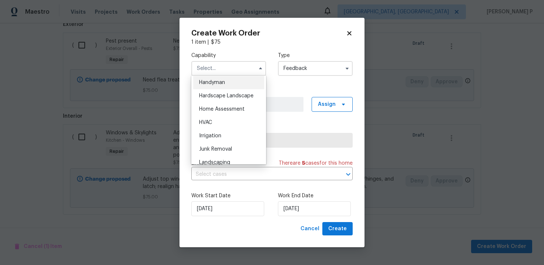
click at [214, 80] on div "Handyman" at bounding box center [228, 82] width 71 height 13
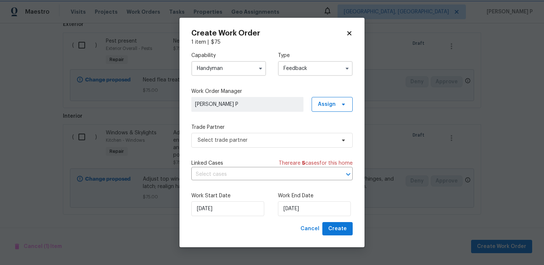
scroll to position [393, 0]
click at [219, 140] on span "Select trade partner" at bounding box center [266, 139] width 138 height 7
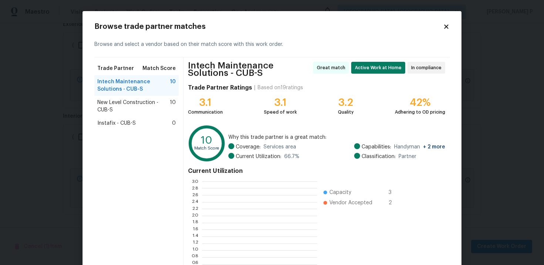
scroll to position [104, 115]
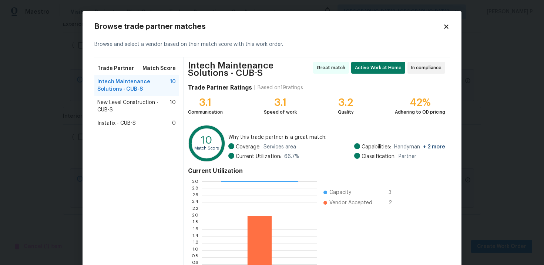
click at [443, 26] on icon at bounding box center [446, 26] width 7 height 7
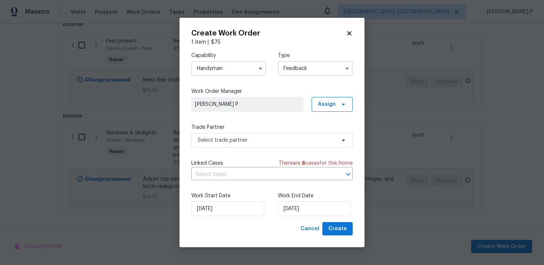
click at [219, 69] on input "Handyman" at bounding box center [228, 68] width 75 height 15
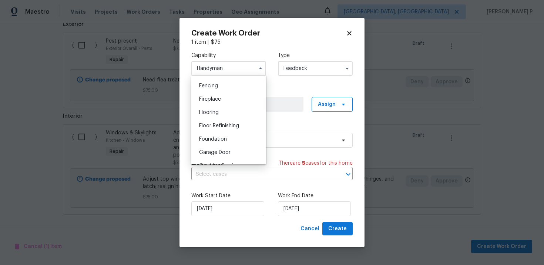
scroll to position [312, 0]
click at [214, 126] on span "General Contractor" at bounding box center [223, 125] width 48 height 5
type input "General Contractor"
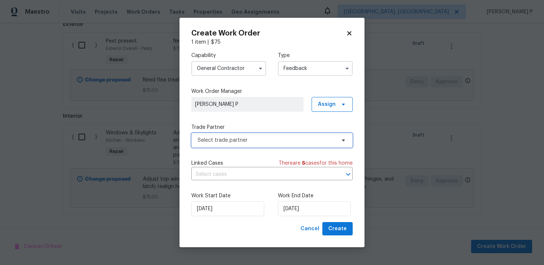
click at [234, 137] on span "Select trade partner" at bounding box center [266, 139] width 138 height 7
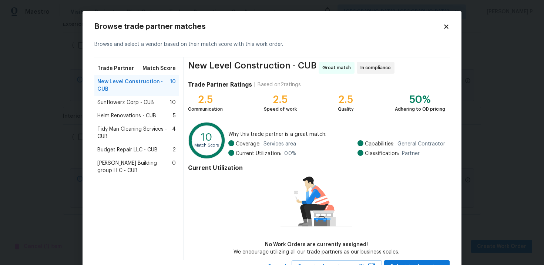
click at [118, 127] on span "Tidy Man Cleaning Services - CUB" at bounding box center [134, 132] width 75 height 15
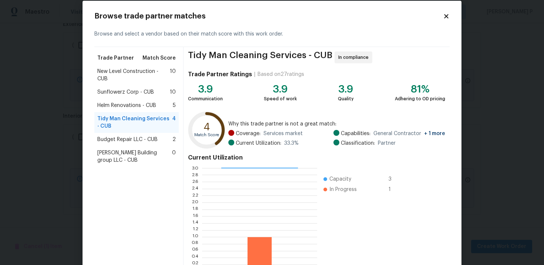
scroll to position [61, 0]
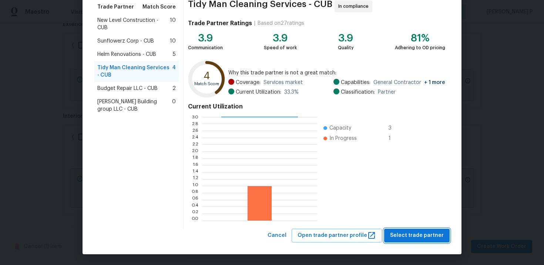
click at [413, 237] on span "Select trade partner" at bounding box center [417, 235] width 54 height 9
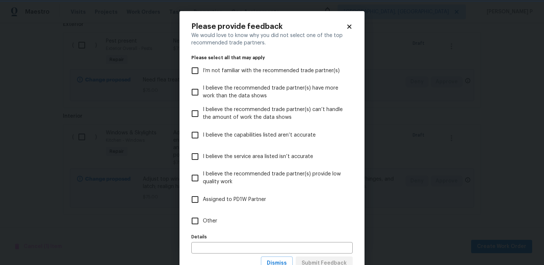
scroll to position [0, 0]
click at [200, 215] on input "Other" at bounding box center [195, 221] width 16 height 16
checkbox input "true"
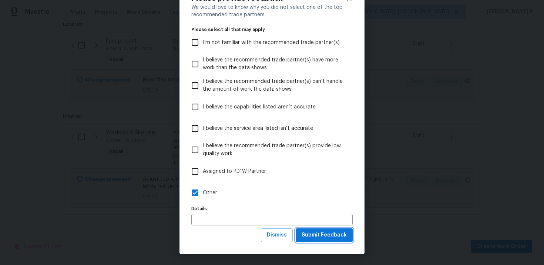
click at [311, 236] on span "Submit Feedback" at bounding box center [323, 234] width 45 height 9
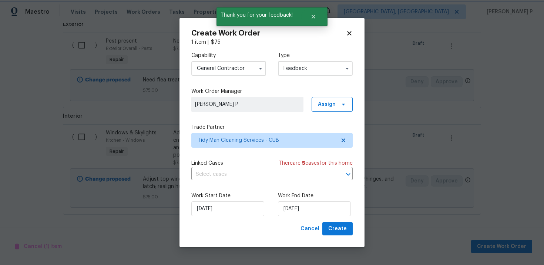
scroll to position [0, 0]
click at [301, 207] on input "[DATE]" at bounding box center [314, 208] width 73 height 15
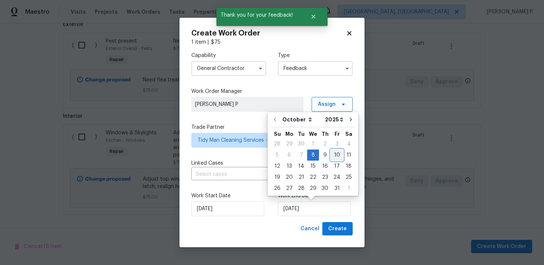
click at [337, 154] on div "10" at bounding box center [337, 155] width 12 height 10
type input "10/10/2025"
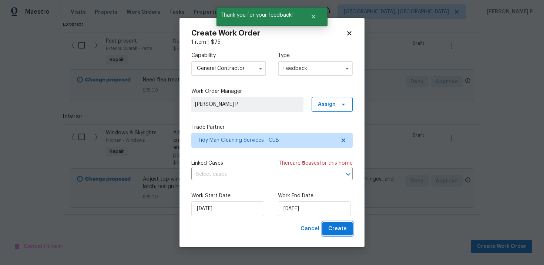
click at [341, 227] on span "Create" at bounding box center [337, 228] width 18 height 9
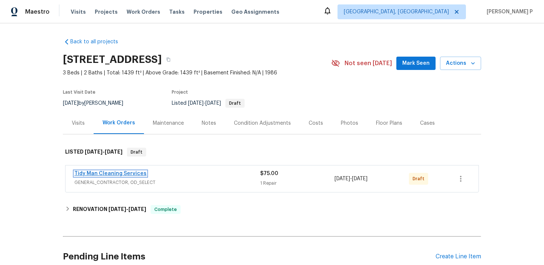
click at [115, 172] on link "Tidy Man Cleaning Services" at bounding box center [110, 173] width 72 height 5
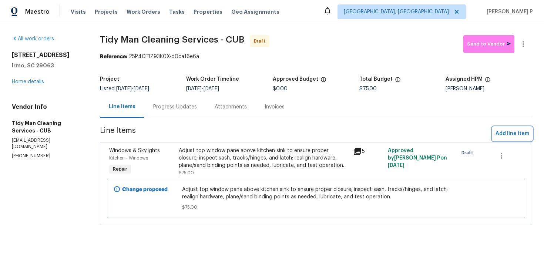
click at [523, 131] on span "Add line item" at bounding box center [512, 133] width 34 height 9
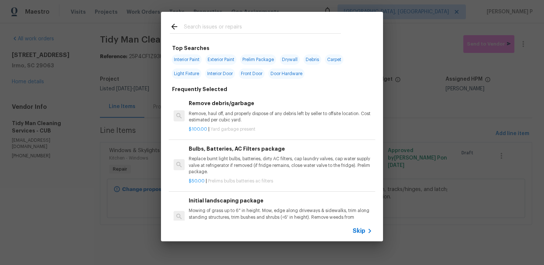
click at [364, 236] on div "Skip" at bounding box center [272, 230] width 222 height 21
click at [359, 227] on span "Skip" at bounding box center [358, 230] width 13 height 7
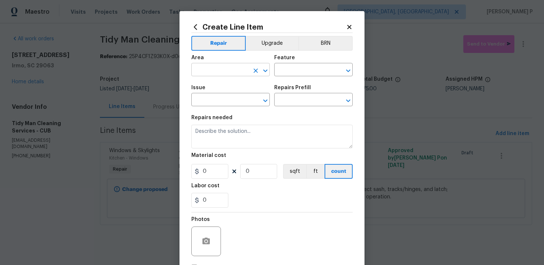
click at [249, 71] on div "​" at bounding box center [230, 70] width 78 height 11
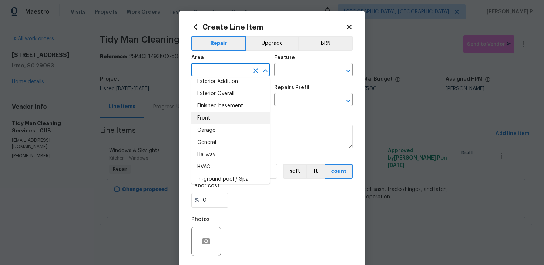
scroll to position [234, 0]
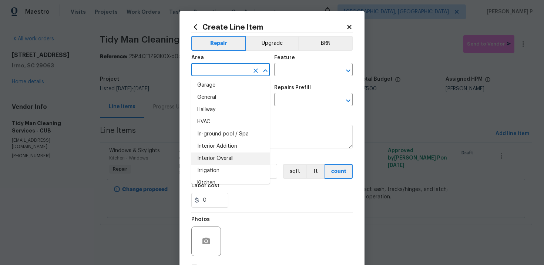
click at [223, 158] on li "Interior Overall" at bounding box center [230, 158] width 78 height 12
type input "Interior Overall"
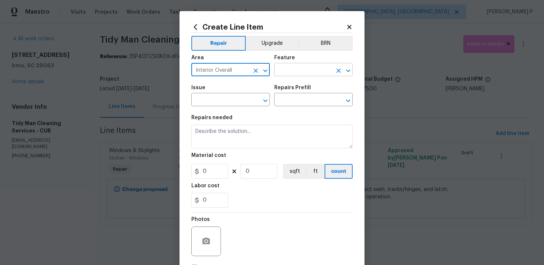
click at [294, 70] on input "text" at bounding box center [303, 70] width 58 height 11
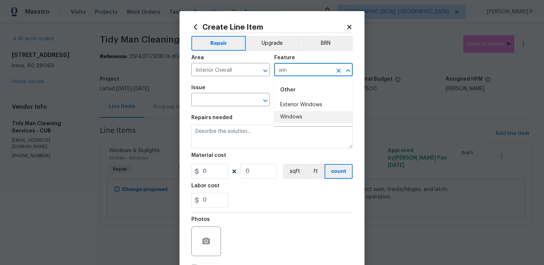
click at [292, 118] on li "Windows" at bounding box center [313, 117] width 78 height 12
type input "Windows"
click at [252, 94] on div "Issue" at bounding box center [230, 90] width 78 height 10
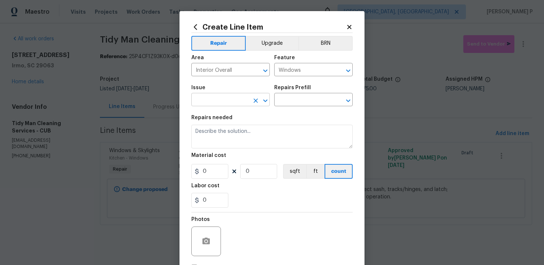
click at [231, 98] on input "text" at bounding box center [220, 100] width 58 height 11
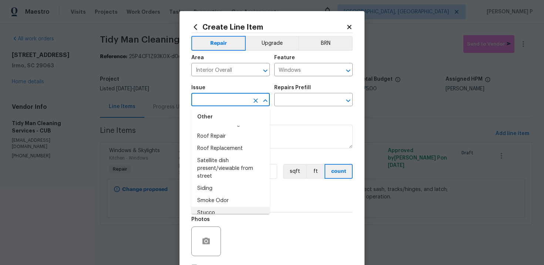
scroll to position [1053, 0]
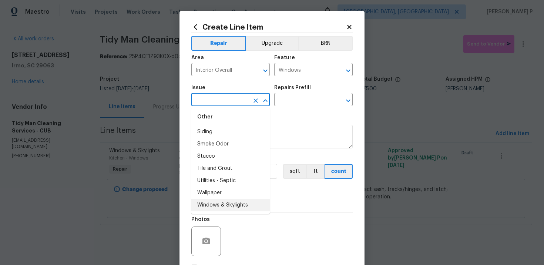
click at [210, 203] on li "Windows & Skylights" at bounding box center [230, 205] width 78 height 12
type input "Windows & Skylights"
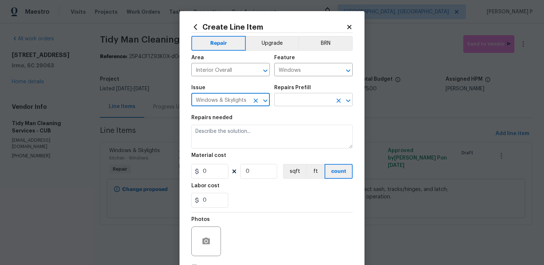
click at [294, 101] on input "text" at bounding box center [303, 100] width 58 height 11
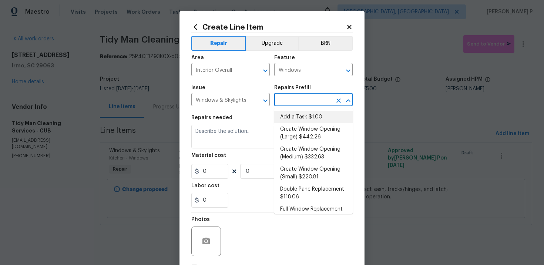
click at [290, 118] on li "Add a Task $1.00" at bounding box center [313, 117] width 78 height 12
type input "Add a Task $1.00"
type textarea "HPM to detail"
type input "1"
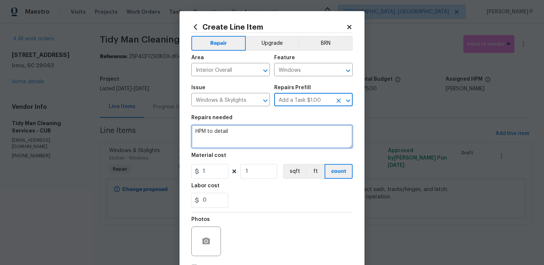
click at [239, 135] on textarea "HPM to detail" at bounding box center [271, 137] width 161 height 24
paste textarea "Replace fogged insulated glass panes (IGUs) in existing window frames (4 total)"
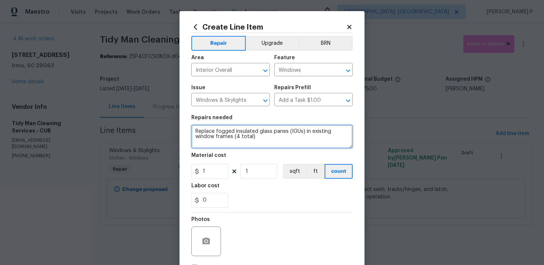
drag, startPoint x: 235, startPoint y: 130, endPoint x: 257, endPoint y: 129, distance: 22.6
click at [257, 129] on textarea "Replace fogged insulated glass panes (IGUs) in existing window frames (4 total)" at bounding box center [271, 137] width 161 height 24
drag, startPoint x: 264, startPoint y: 132, endPoint x: 279, endPoint y: 131, distance: 14.8
click at [279, 131] on textarea "Replace fogged glass panes (IGUs) in existing window frames (4 total)" at bounding box center [271, 137] width 161 height 24
click at [349, 131] on textarea "Replace fogged glass panes in existing window frames (4 total)" at bounding box center [271, 137] width 161 height 24
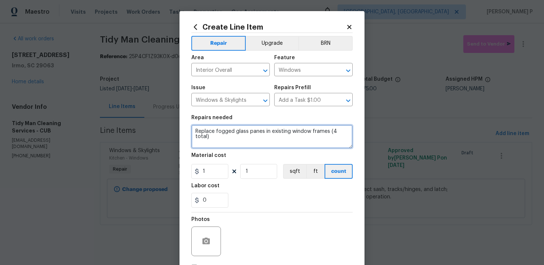
type textarea "Replace fogged glass panes in existing window frames (4 total)"
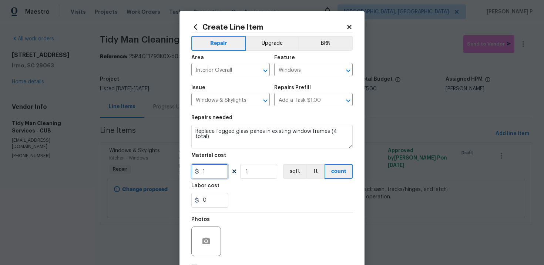
click at [212, 171] on input "1" at bounding box center [209, 171] width 37 height 15
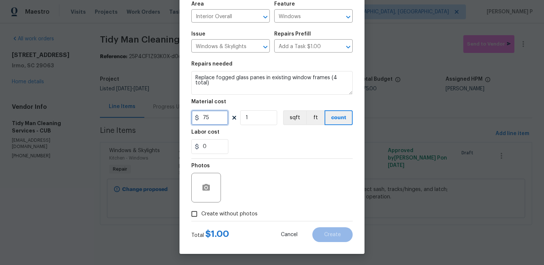
type input "75"
click at [193, 212] on input "Create without photos" at bounding box center [194, 214] width 14 height 14
checkbox input "true"
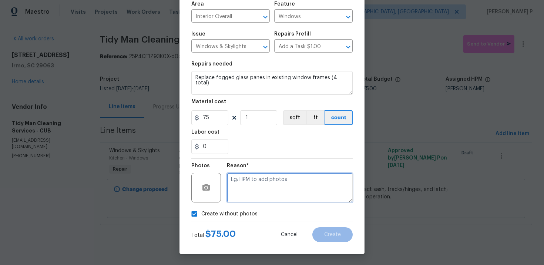
click at [251, 189] on textarea at bounding box center [290, 188] width 126 height 30
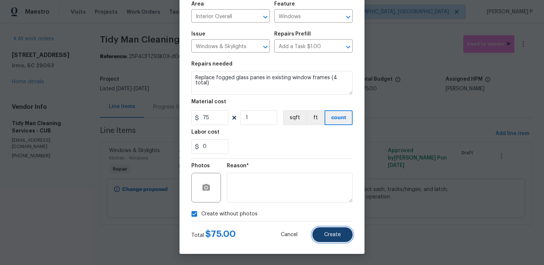
click at [329, 229] on button "Create" at bounding box center [332, 234] width 40 height 15
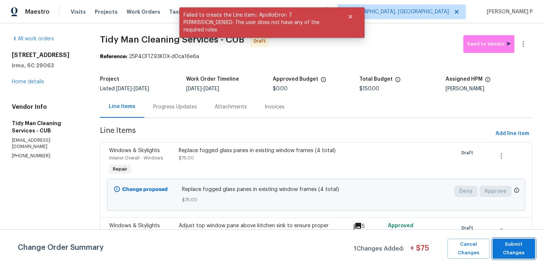
click at [509, 248] on span "Submit Changes" at bounding box center [513, 248] width 35 height 17
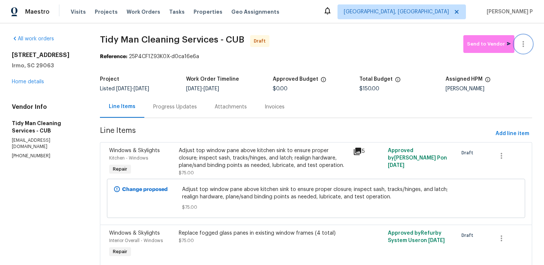
click at [526, 43] on icon "button" at bounding box center [522, 44] width 9 height 9
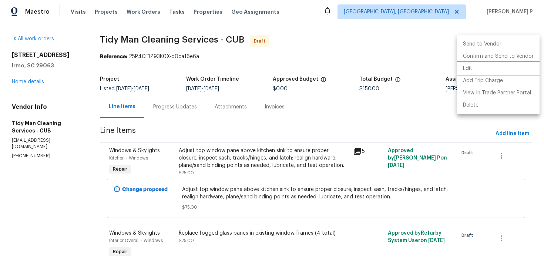
click at [473, 67] on li "Edit" at bounding box center [498, 68] width 82 height 12
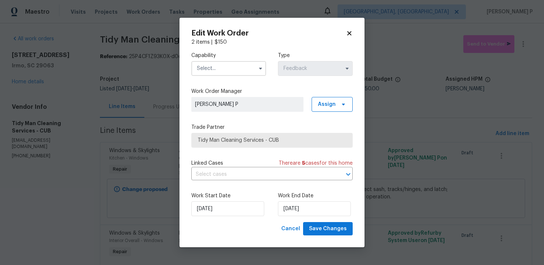
click at [221, 67] on input "text" at bounding box center [228, 68] width 75 height 15
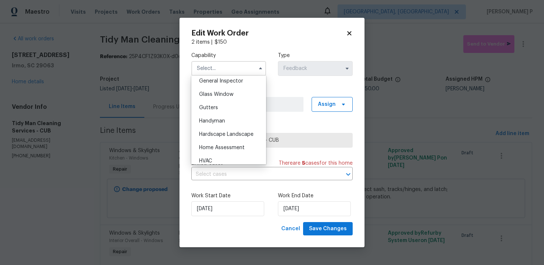
scroll to position [353, 0]
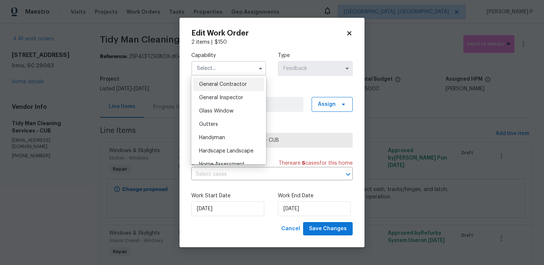
click at [230, 82] on span "General Contractor" at bounding box center [223, 84] width 48 height 5
type input "General Contractor"
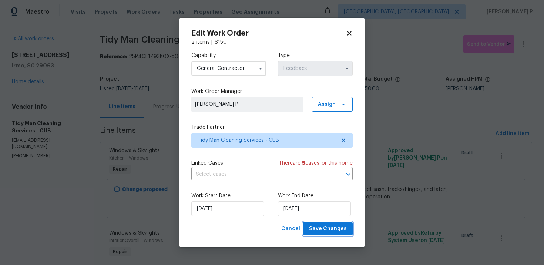
click at [312, 226] on span "Save Changes" at bounding box center [328, 228] width 38 height 9
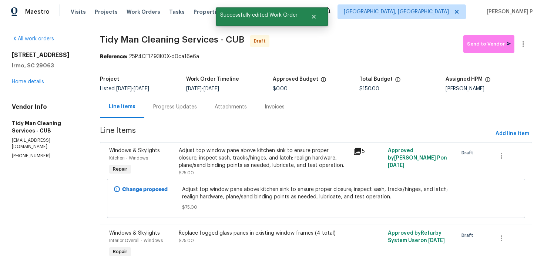
click at [183, 102] on div "Progress Updates" at bounding box center [174, 107] width 61 height 22
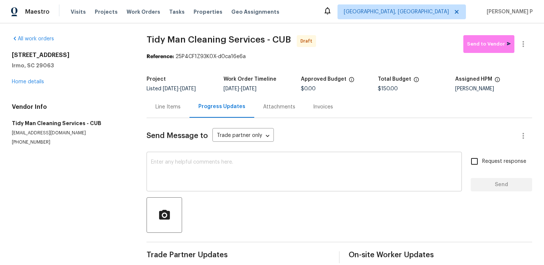
click at [212, 169] on textarea at bounding box center [304, 172] width 306 height 26
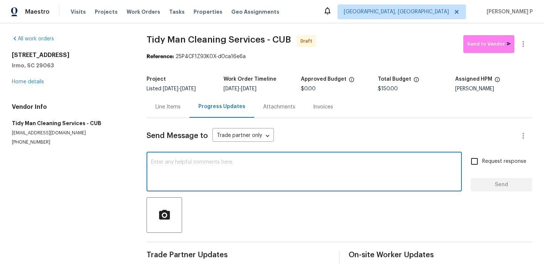
paste textarea "Hi, this is Ramyasri with Opendoor. I’m confirming you received the WO for the …"
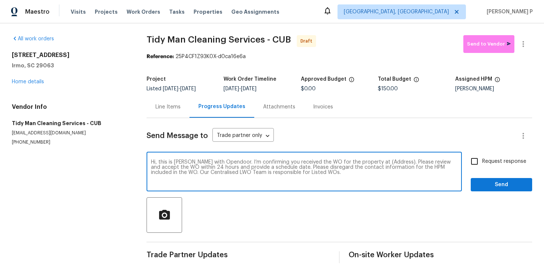
drag, startPoint x: 370, startPoint y: 161, endPoint x: 393, endPoint y: 161, distance: 22.9
click at [393, 161] on textarea "Hi, this is Ramyasri with Opendoor. I’m confirming you received the WO for the …" at bounding box center [304, 172] width 306 height 26
paste textarea "105 Kenton Ct, Irmo, SC 29063"
type textarea "Hi, this is Ramyasri with Opendoor. I’m confirming you received the WO for the …"
click at [500, 155] on label "Request response" at bounding box center [496, 161] width 60 height 16
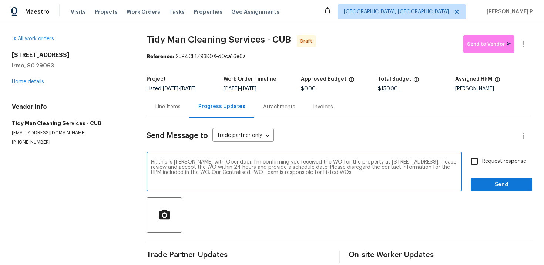
click at [482, 155] on input "Request response" at bounding box center [474, 161] width 16 height 16
checkbox input "true"
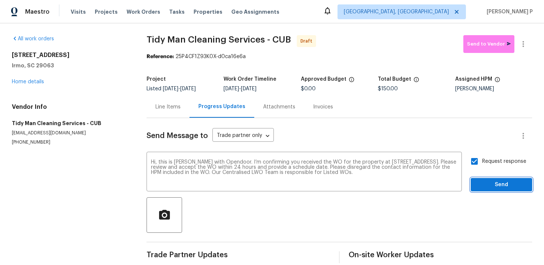
click at [498, 186] on span "Send" at bounding box center [501, 184] width 50 height 9
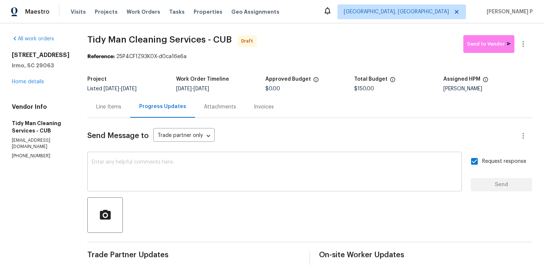
click at [198, 163] on textarea at bounding box center [274, 172] width 365 height 26
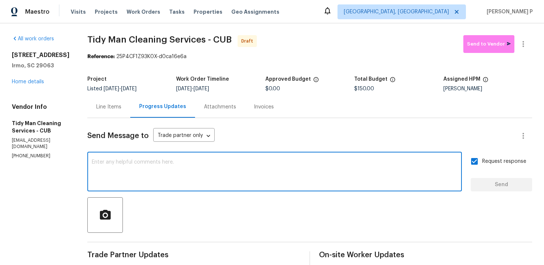
paste textarea "Attention All Work Orders must include before-photos (both close-up and wide-an…"
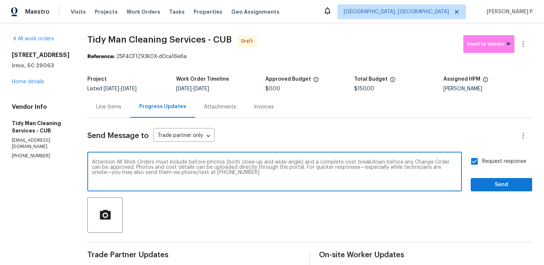
type textarea "Attention All Work Orders must include before-photos (both close-up and wide-an…"
click at [499, 182] on span "Send" at bounding box center [501, 184] width 50 height 9
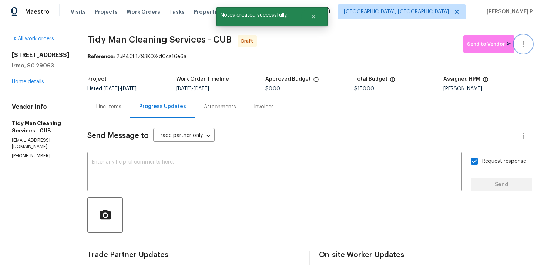
click at [524, 43] on icon "button" at bounding box center [522, 44] width 9 height 9
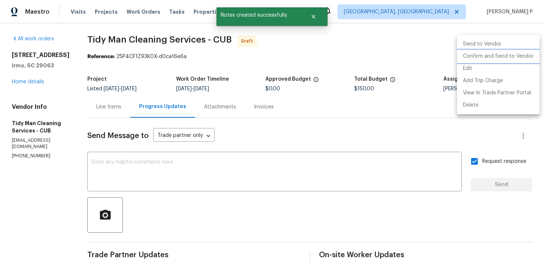
click at [484, 54] on li "Confirm and Send to Vendor" at bounding box center [498, 56] width 82 height 12
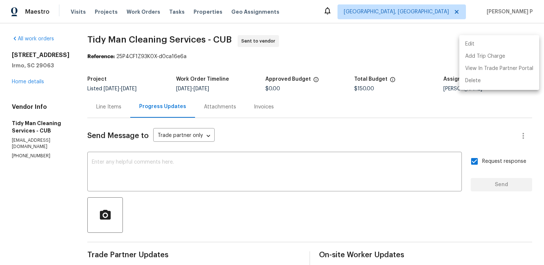
click at [198, 192] on div at bounding box center [272, 132] width 544 height 265
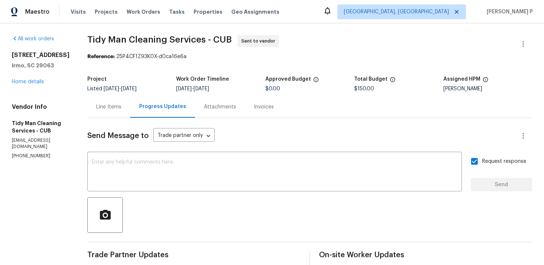
click at [133, 73] on div "Project Listed 10/8/2025 - 10/10/2025 Work Order Timeline 10/8/2025 - 10/10/202…" at bounding box center [309, 84] width 445 height 24
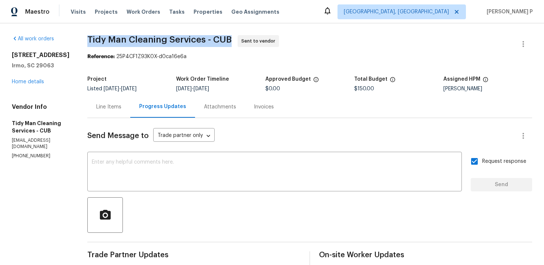
drag, startPoint x: 85, startPoint y: 39, endPoint x: 227, endPoint y: 38, distance: 142.4
click at [227, 37] on span "Tidy Man Cleaning Services - CUB Sent to vendor" at bounding box center [300, 44] width 427 height 18
copy span "Tidy Man Cleaning Services - CUB"
click at [118, 60] on div "Reference: 25P4CF1Z93K0X-d0ca16e6a" at bounding box center [309, 56] width 445 height 7
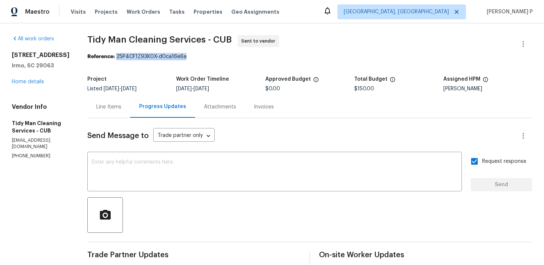
drag, startPoint x: 114, startPoint y: 57, endPoint x: 223, endPoint y: 57, distance: 108.4
click at [220, 57] on div "Reference: 25P4CF1Z93K0X-d0ca16e6a" at bounding box center [309, 56] width 445 height 7
copy div "25P4CF1Z93K0X-d0ca16e6a"
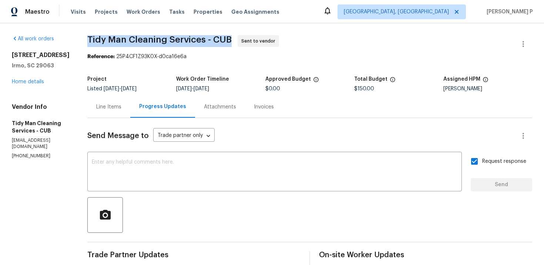
drag, startPoint x: 85, startPoint y: 40, endPoint x: 226, endPoint y: 38, distance: 140.9
click at [226, 38] on span "Tidy Man Cleaning Services - CUB" at bounding box center [159, 39] width 144 height 9
copy span "Tidy Man Cleaning Services - CUB"
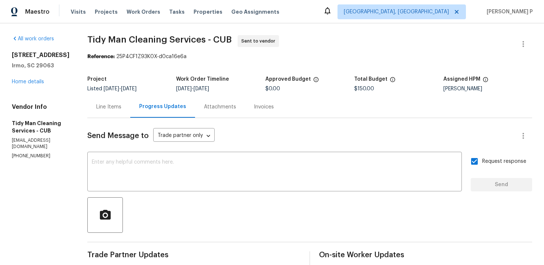
click at [114, 101] on div "Line Items" at bounding box center [108, 107] width 43 height 22
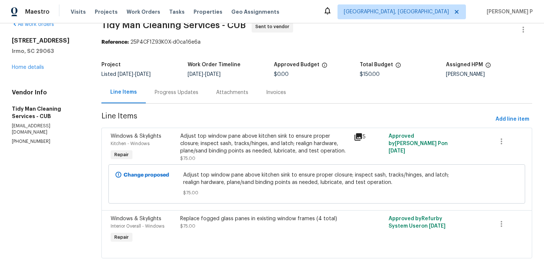
scroll to position [29, 0]
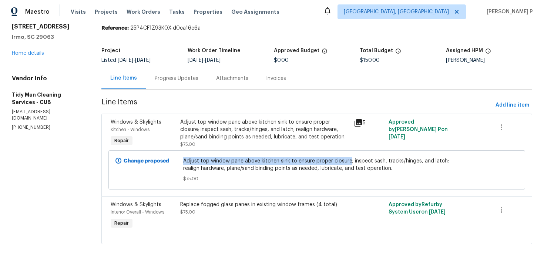
drag, startPoint x: 183, startPoint y: 159, endPoint x: 350, endPoint y: 160, distance: 166.4
click at [350, 160] on div "Adjust top window pane above kitchen sink to ensure proper closure; inspect sas…" at bounding box center [316, 170] width 271 height 30
copy span "Adjust top window pane above kitchen sink to ensure proper closure"
